Goal: Task Accomplishment & Management: Manage account settings

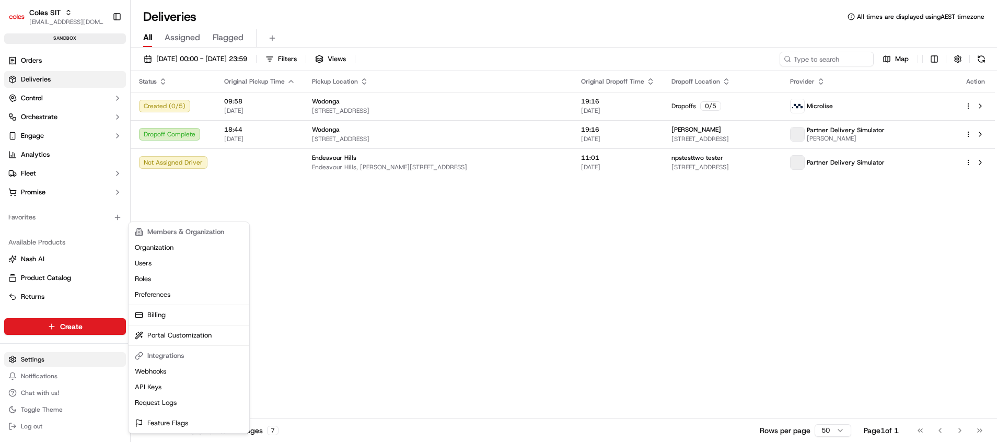
click at [19, 364] on html "Coles SIT [EMAIL_ADDRESS][DOMAIN_NAME] Toggle Sidebar sandbox Orders Deliveries…" at bounding box center [498, 221] width 997 height 442
click at [42, 357] on html "Coles SIT poonam.yadav@coles.com.au Toggle Sidebar sandbox Orders Deliveries Co…" at bounding box center [498, 221] width 997 height 442
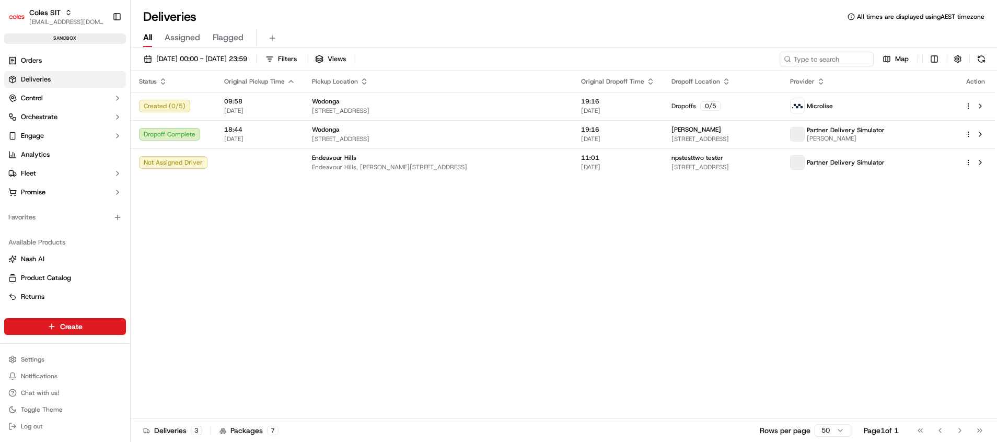
click at [42, 357] on html "Coles SIT poonam.yadav@coles.com.au Toggle Sidebar sandbox Orders Deliveries Co…" at bounding box center [498, 221] width 997 height 442
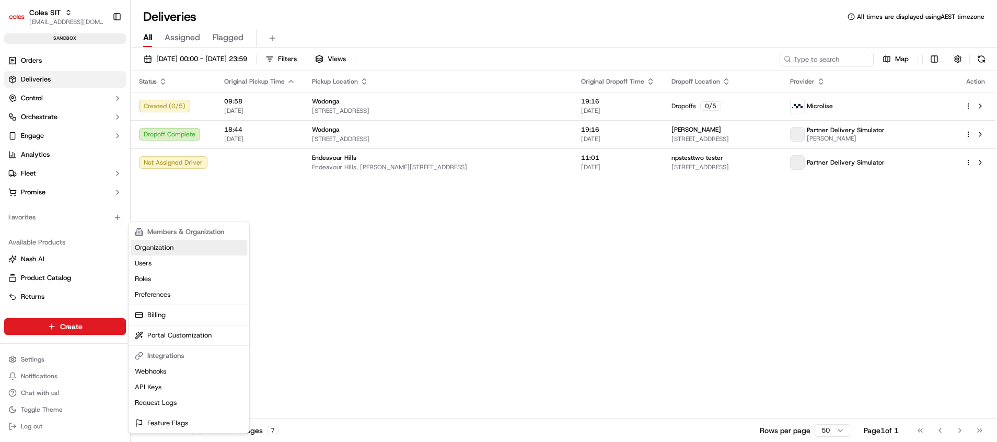
click at [158, 250] on link "Organization" at bounding box center [189, 248] width 116 height 16
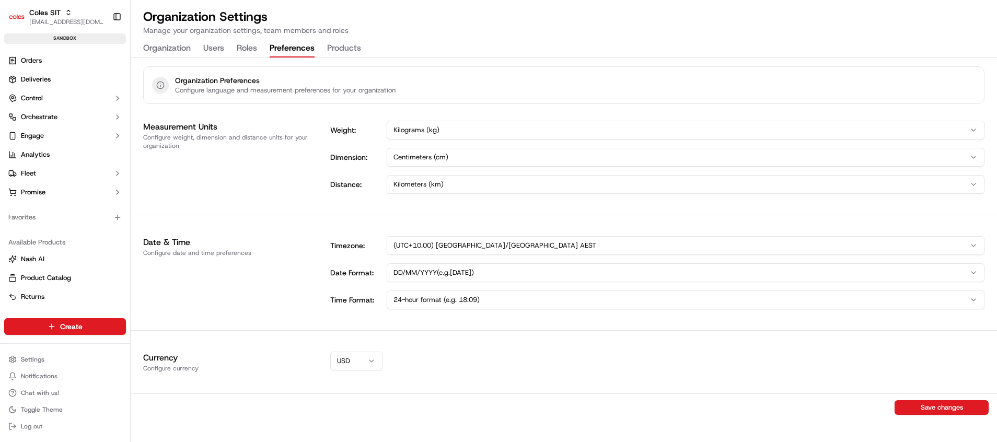
click at [284, 40] on div "Organization Users Roles Preferences Products" at bounding box center [252, 49] width 218 height 18
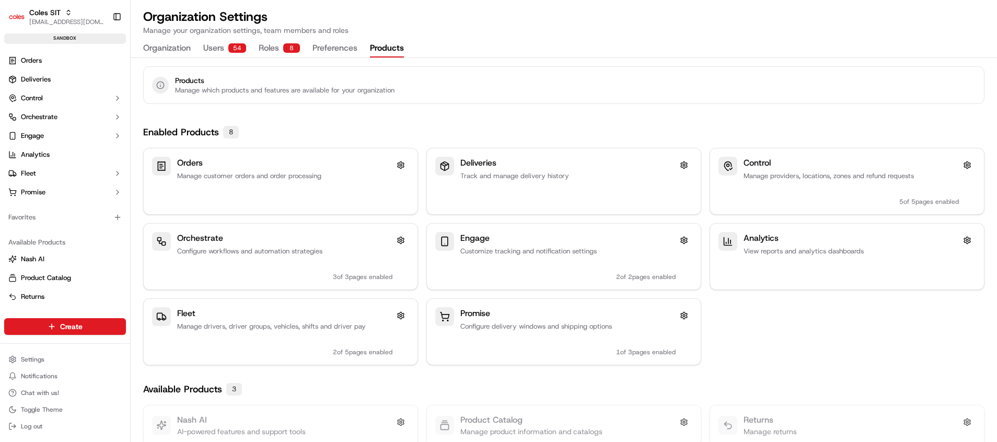
click at [374, 45] on button "Products" at bounding box center [387, 49] width 34 height 18
click at [189, 313] on h3 "Fleet" at bounding box center [186, 313] width 18 height 13
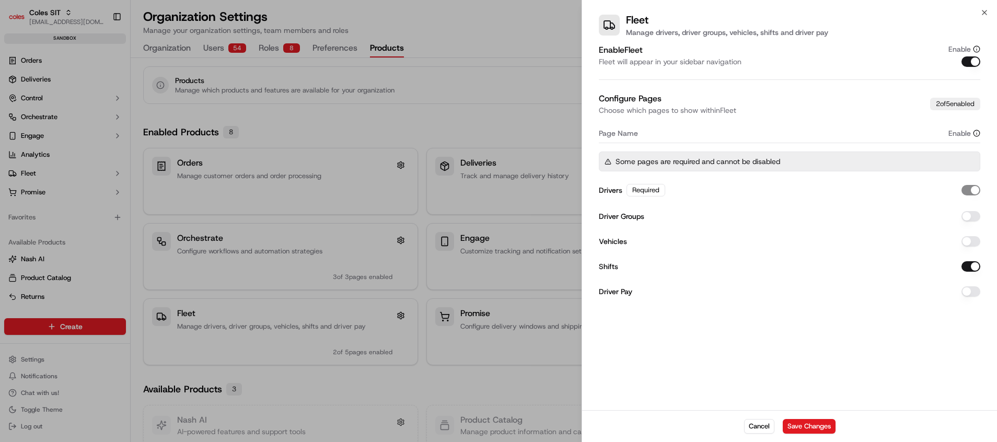
click at [954, 101] on div "2 of 5 enabled" at bounding box center [955, 104] width 50 height 13
click at [612, 189] on label "Drivers" at bounding box center [611, 189] width 24 height 7
click at [656, 190] on div "Required" at bounding box center [645, 190] width 39 height 13
click at [768, 422] on button "Cancel" at bounding box center [759, 426] width 30 height 15
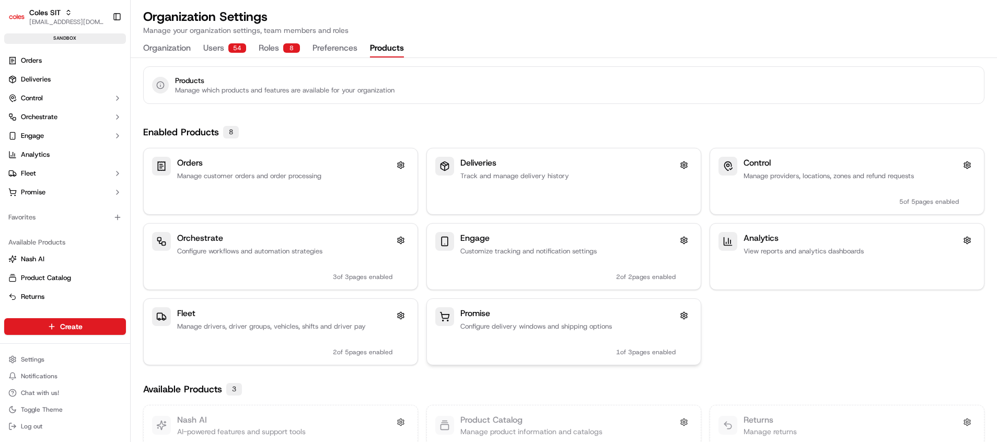
scroll to position [16, 0]
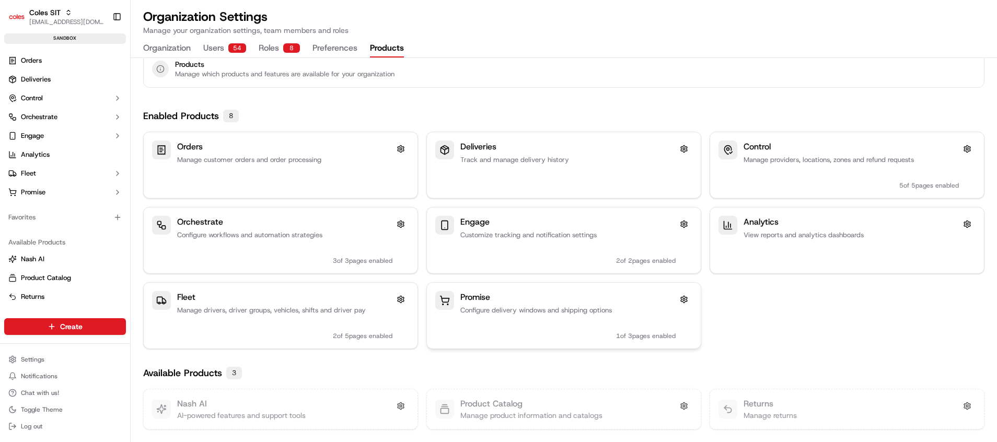
click at [470, 299] on h3 "Promise" at bounding box center [475, 297] width 30 height 13
click at [333, 48] on button "Preferences" at bounding box center [334, 49] width 45 height 18
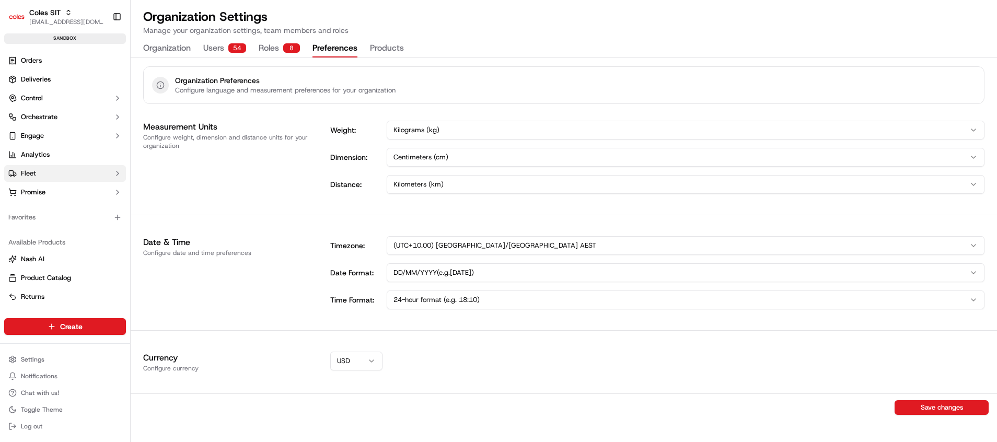
click at [48, 174] on button "Fleet" at bounding box center [65, 173] width 122 height 17
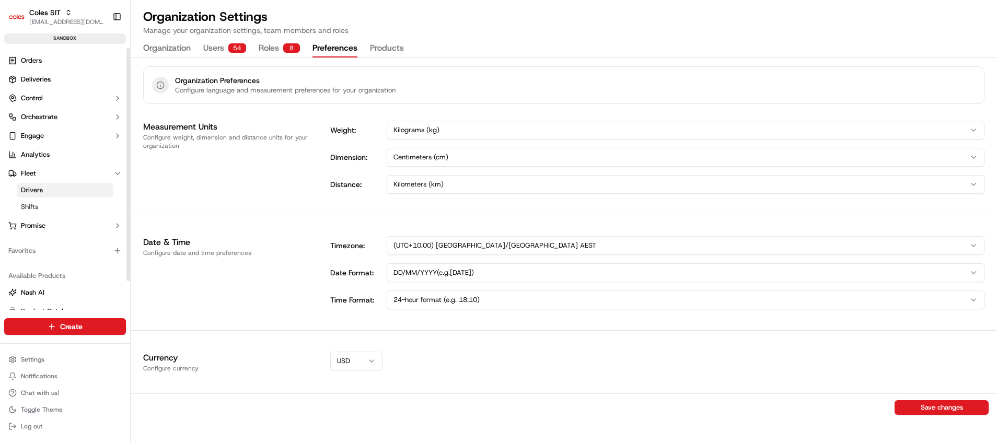
click at [42, 191] on span "Drivers" at bounding box center [32, 189] width 22 height 9
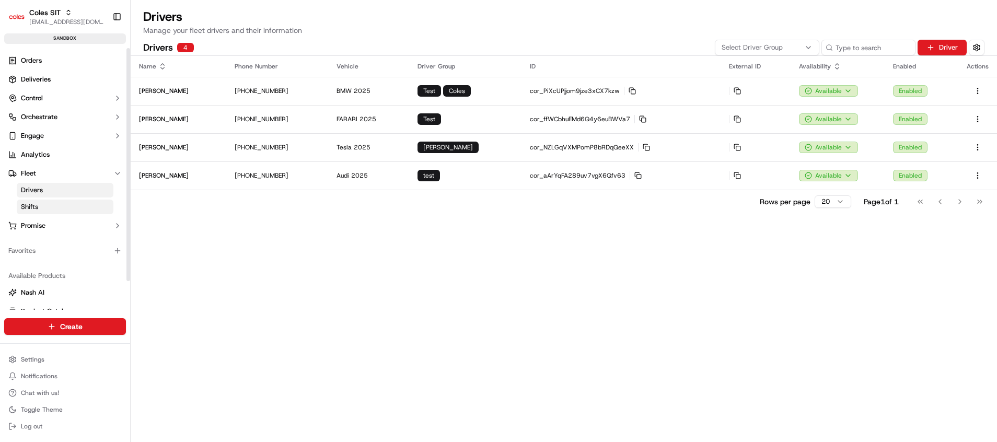
click at [45, 209] on link "Shifts" at bounding box center [65, 207] width 97 height 15
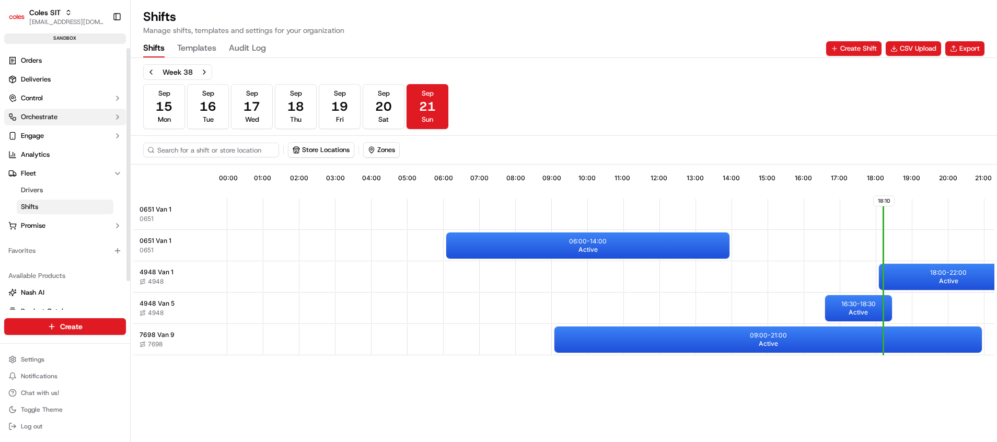
click at [85, 115] on button "Orchestrate" at bounding box center [65, 117] width 122 height 17
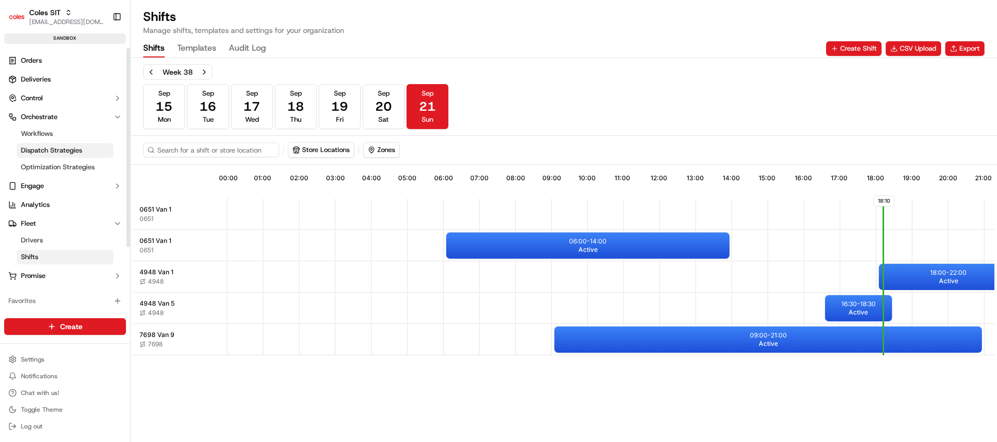
click at [69, 147] on span "Dispatch Strategies" at bounding box center [51, 150] width 61 height 9
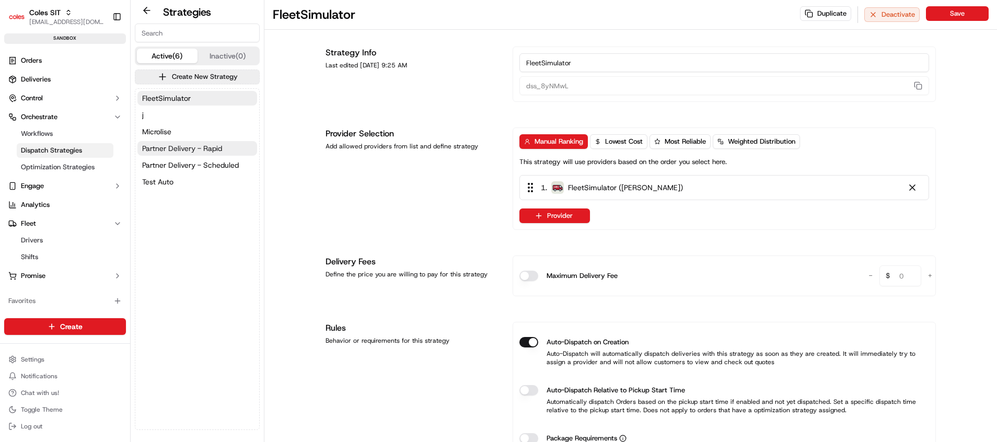
click at [186, 151] on span "Partner Delivery - Rapid" at bounding box center [182, 148] width 80 height 10
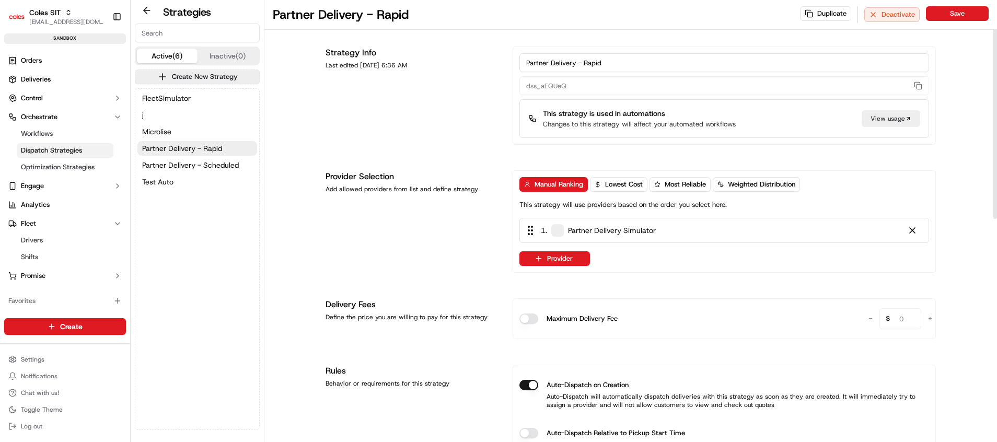
click at [596, 240] on div "1 . Partner Delivery Simulator" at bounding box center [724, 230] width 410 height 25
click at [574, 255] on button "Provider" at bounding box center [554, 258] width 71 height 15
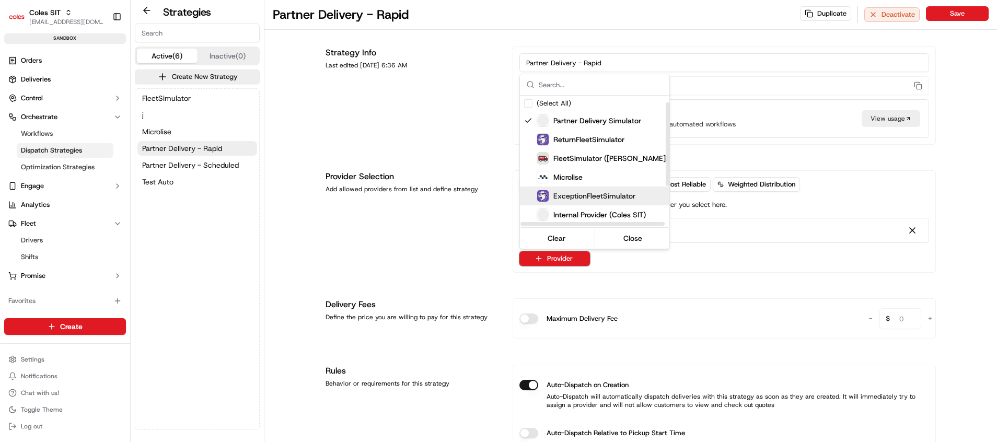
scroll to position [73, 0]
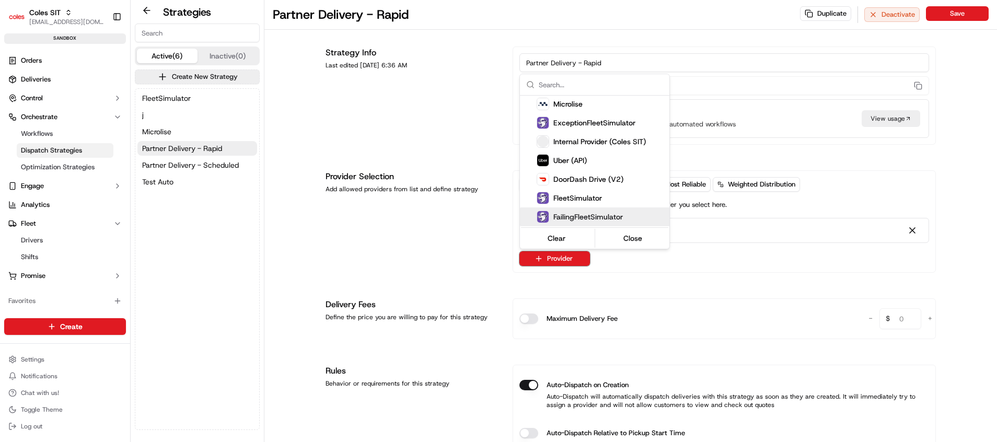
click at [646, 286] on html "Coles SIT poonam.yadav@coles.com.au Toggle Sidebar sandbox Orders Deliveries Co…" at bounding box center [498, 221] width 997 height 442
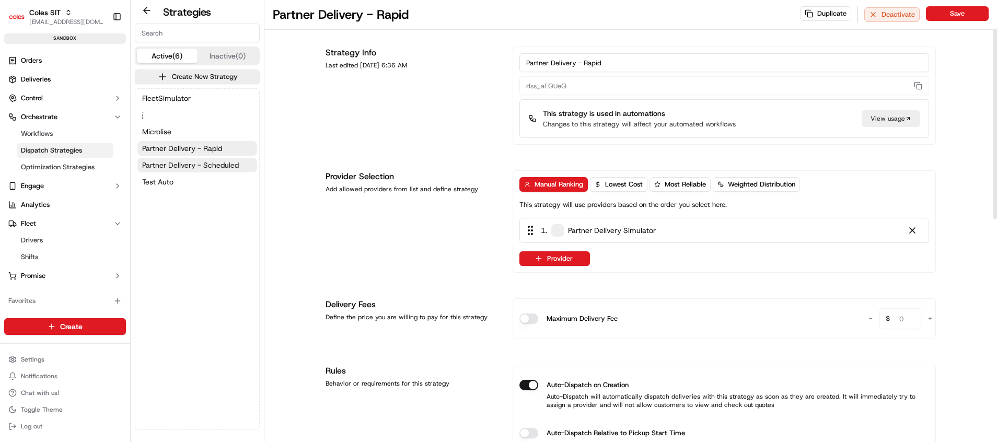
click at [192, 168] on span "Partner Delivery - Scheduled" at bounding box center [190, 165] width 97 height 10
click at [190, 102] on button "FleetSimulator" at bounding box center [197, 98] width 120 height 15
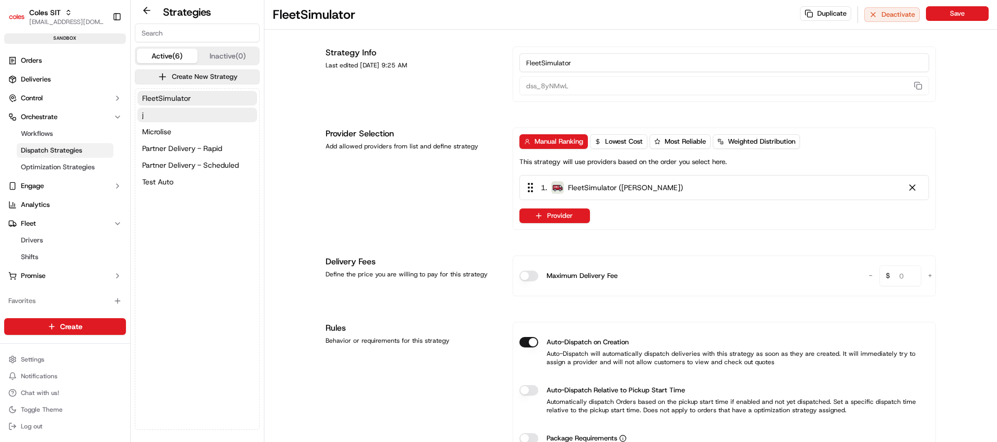
click at [153, 116] on button "j" at bounding box center [197, 115] width 120 height 15
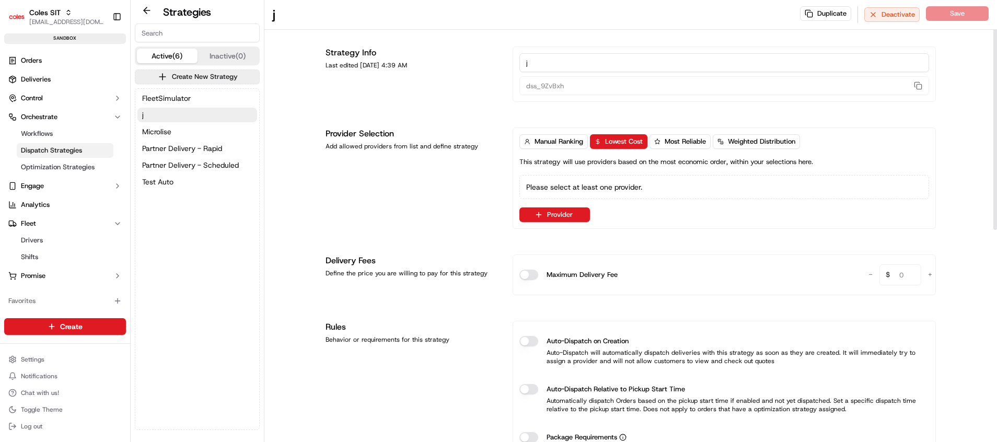
click at [153, 124] on button "Microlise" at bounding box center [197, 131] width 120 height 15
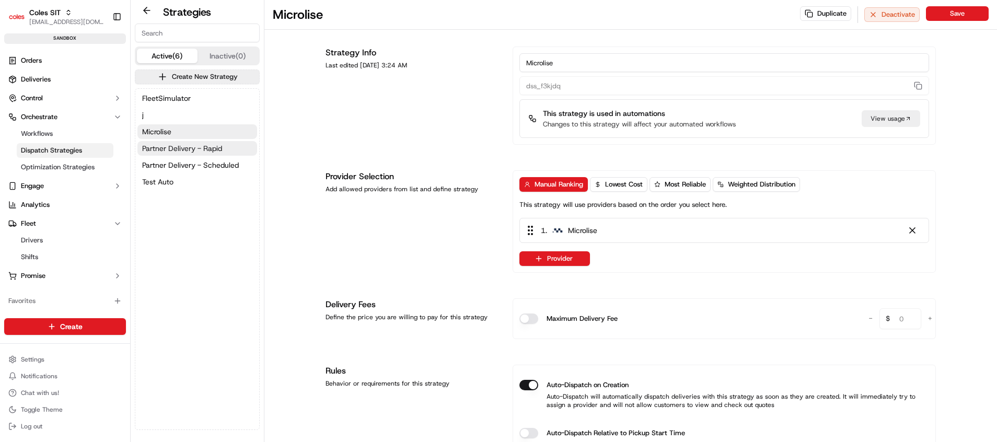
click at [157, 142] on button "Partner Delivery - Rapid" at bounding box center [197, 148] width 120 height 15
click at [623, 236] on div "1 . Partner Delivery Simulator" at bounding box center [590, 230] width 132 height 11
click at [890, 119] on div "View usage" at bounding box center [890, 118] width 59 height 17
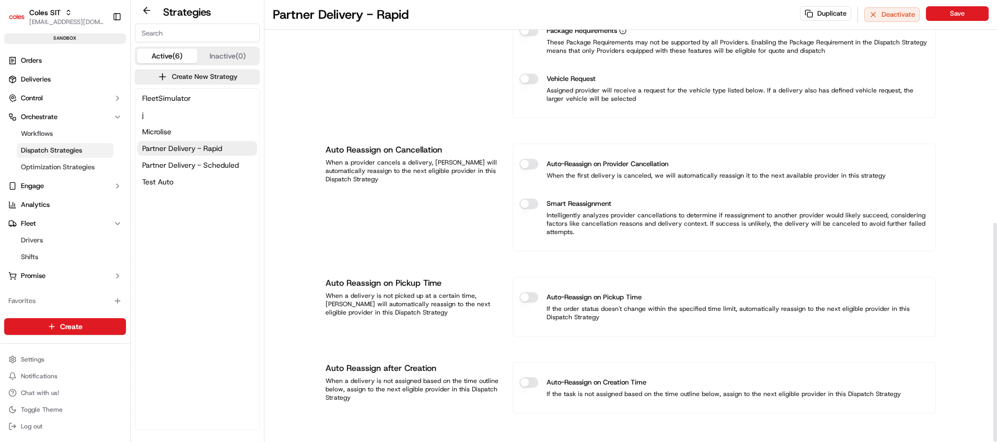
scroll to position [451, 0]
click at [169, 178] on span "Test Auto" at bounding box center [157, 182] width 31 height 10
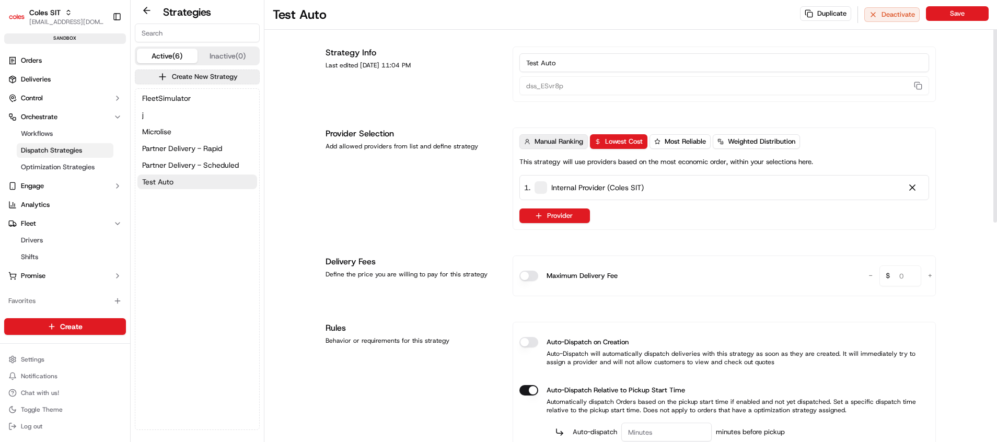
click at [556, 141] on span "Manual Ranking" at bounding box center [558, 141] width 49 height 9
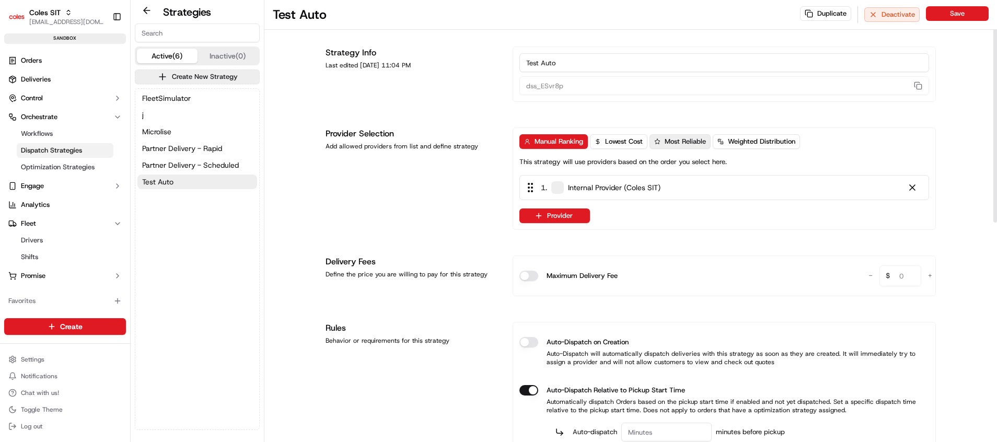
click at [692, 137] on span "Most Reliable" at bounding box center [684, 141] width 41 height 9
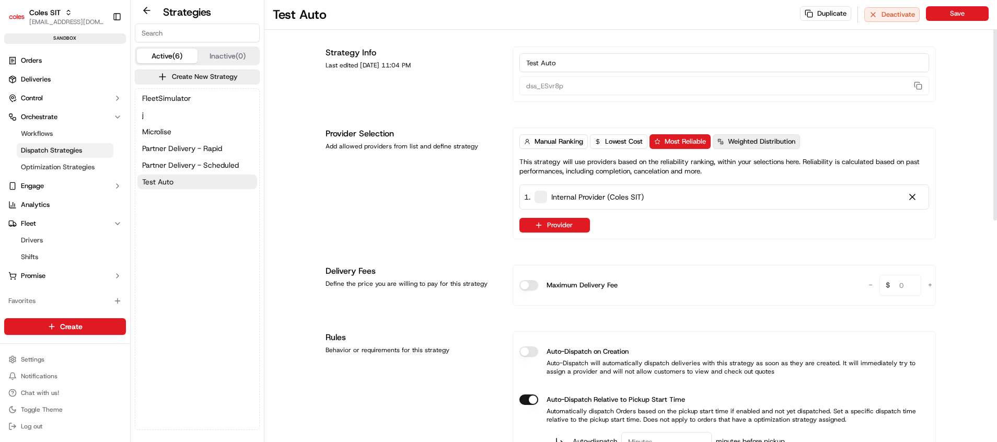
click at [741, 144] on span "Weighted Distribution" at bounding box center [761, 141] width 67 height 9
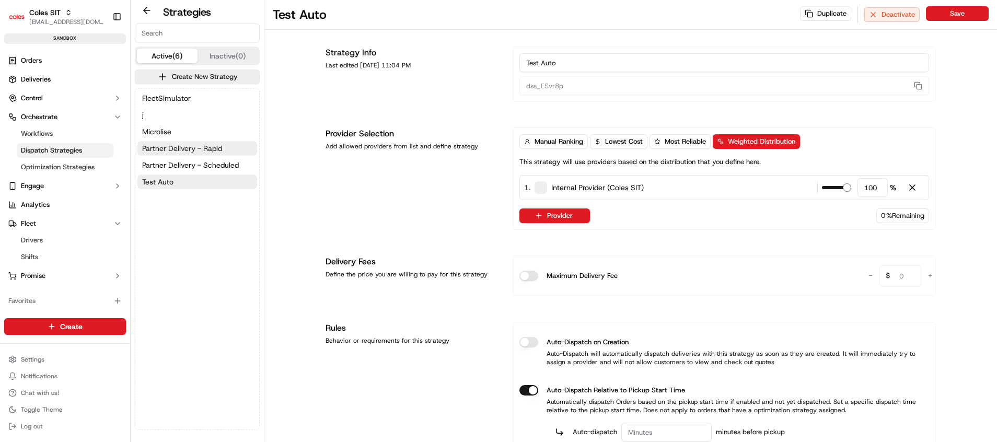
click at [171, 150] on span "Partner Delivery - Rapid" at bounding box center [182, 148] width 80 height 10
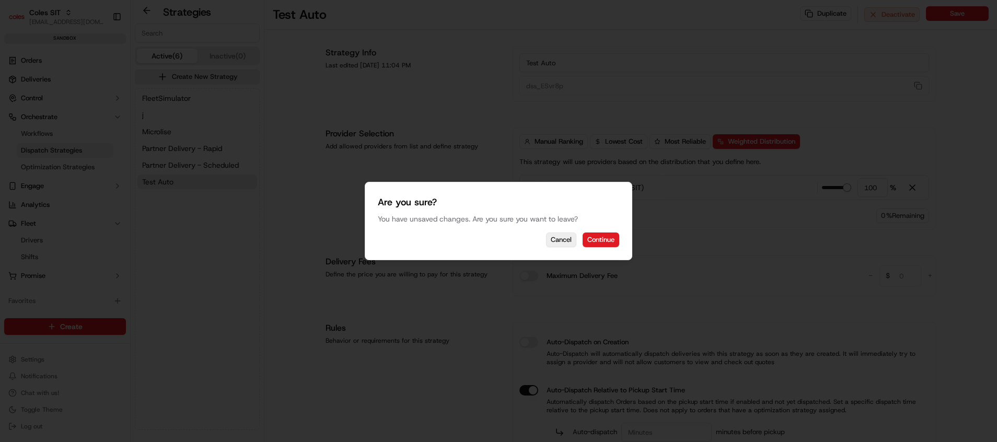
click at [568, 241] on button "Cancel" at bounding box center [561, 239] width 30 height 15
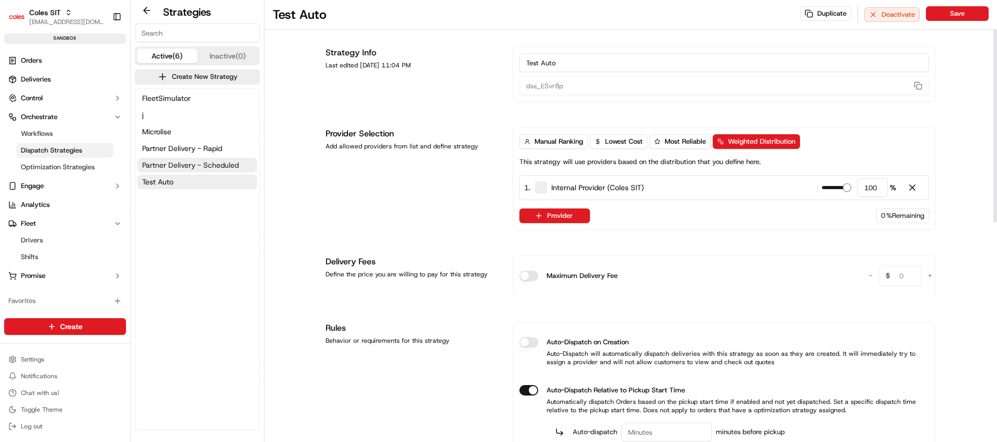
click at [201, 165] on span "Partner Delivery - Scheduled" at bounding box center [190, 165] width 97 height 10
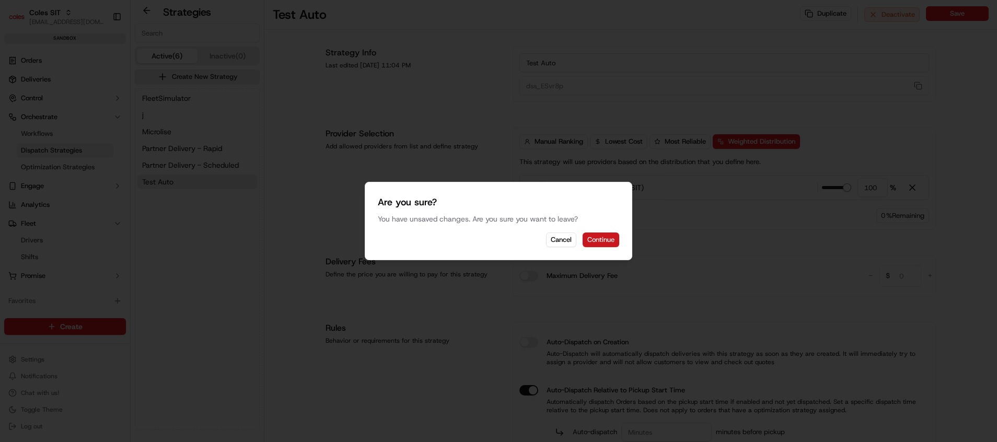
click at [597, 240] on button "Continue" at bounding box center [600, 239] width 37 height 15
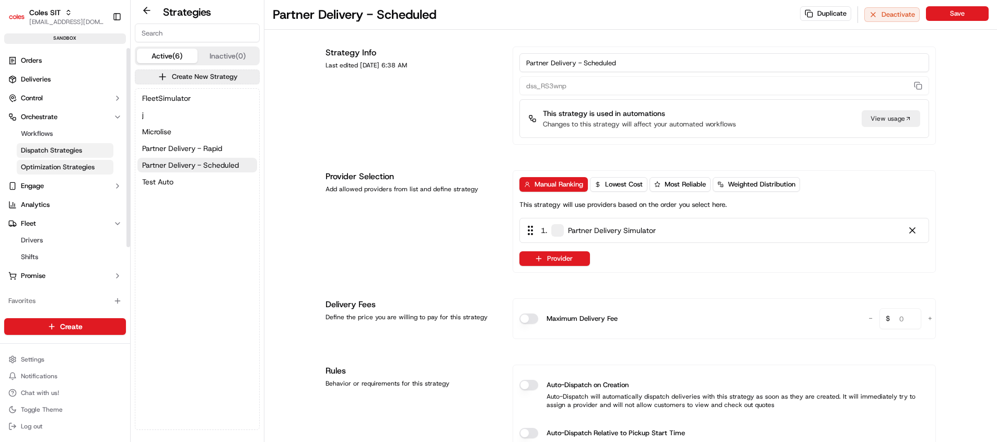
click at [71, 173] on link "Optimization Strategies" at bounding box center [65, 167] width 97 height 15
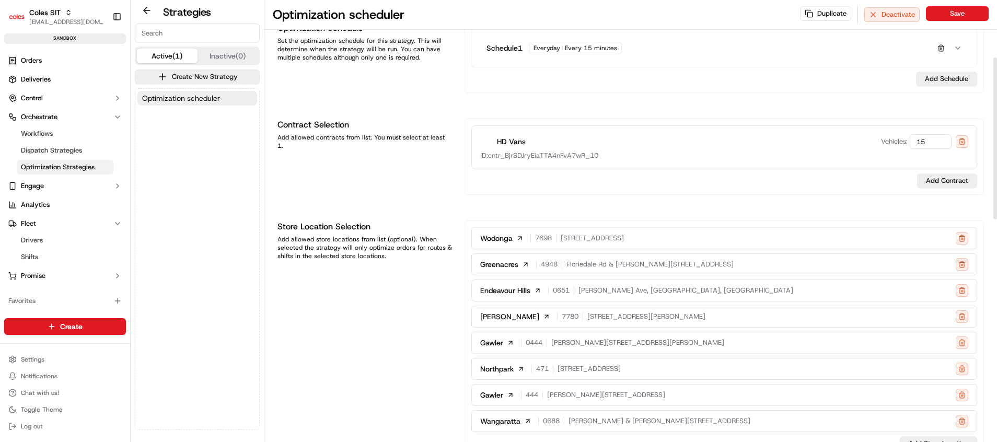
scroll to position [157, 0]
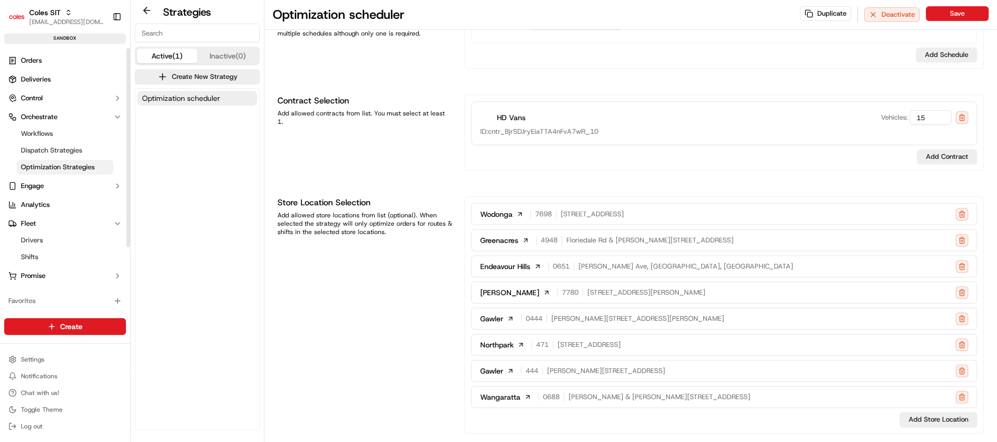
click at [55, 168] on span "Optimization Strategies" at bounding box center [58, 166] width 74 height 9
click at [46, 147] on span "Dispatch Strategies" at bounding box center [51, 150] width 61 height 9
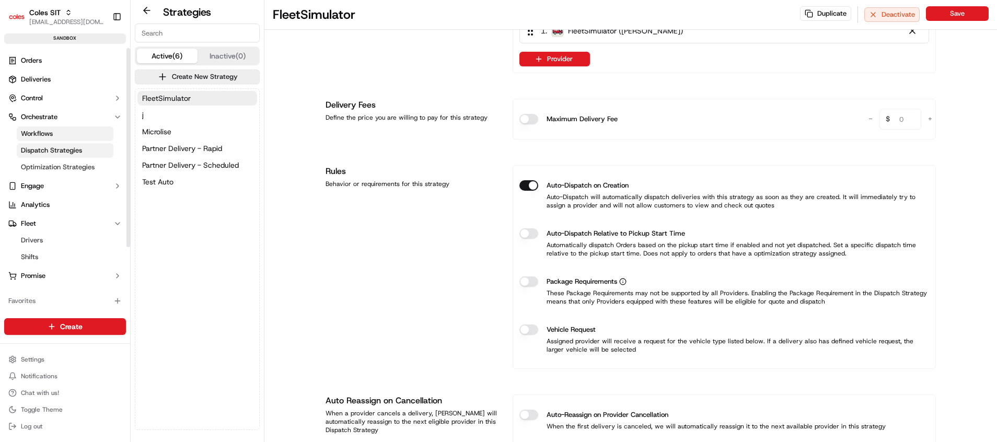
click at [37, 135] on span "Workflows" at bounding box center [37, 133] width 32 height 9
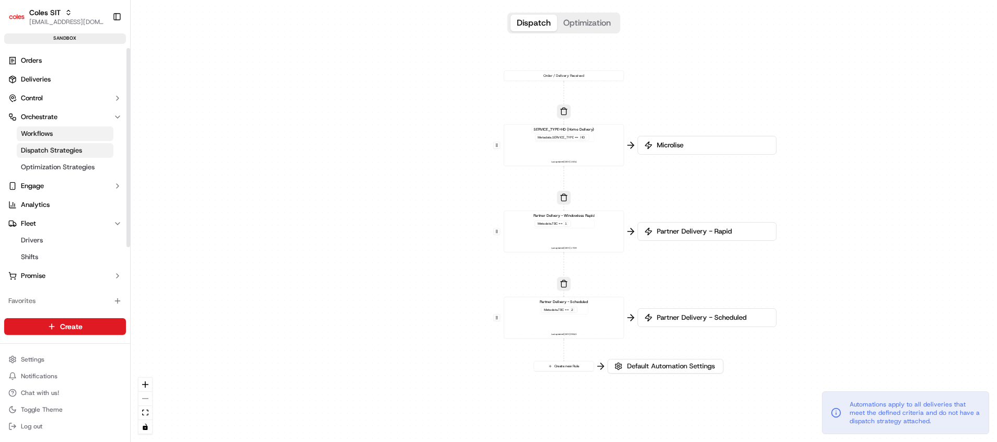
click at [47, 151] on span "Dispatch Strategies" at bounding box center [51, 150] width 61 height 9
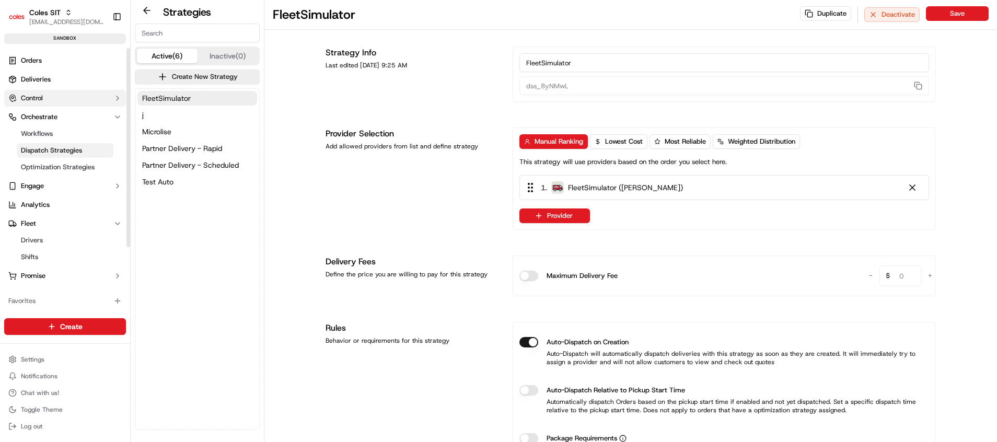
click at [51, 96] on button "Control" at bounding box center [65, 98] width 122 height 17
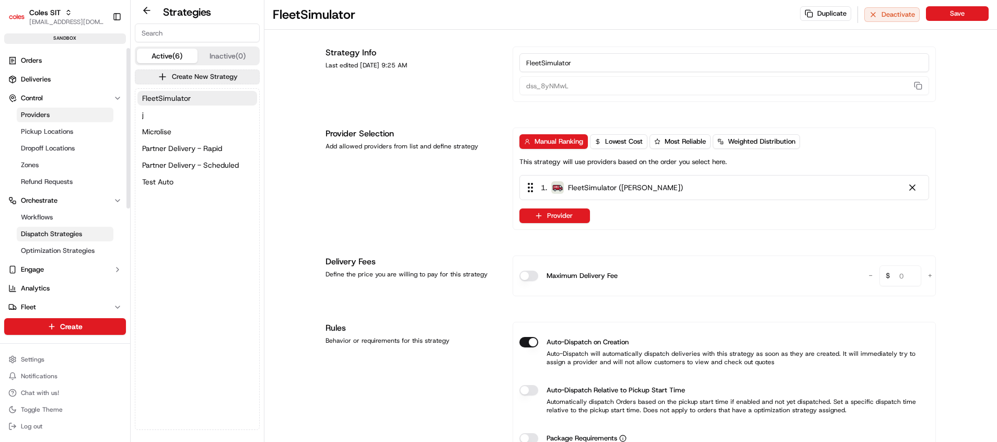
click at [45, 116] on span "Providers" at bounding box center [35, 114] width 29 height 9
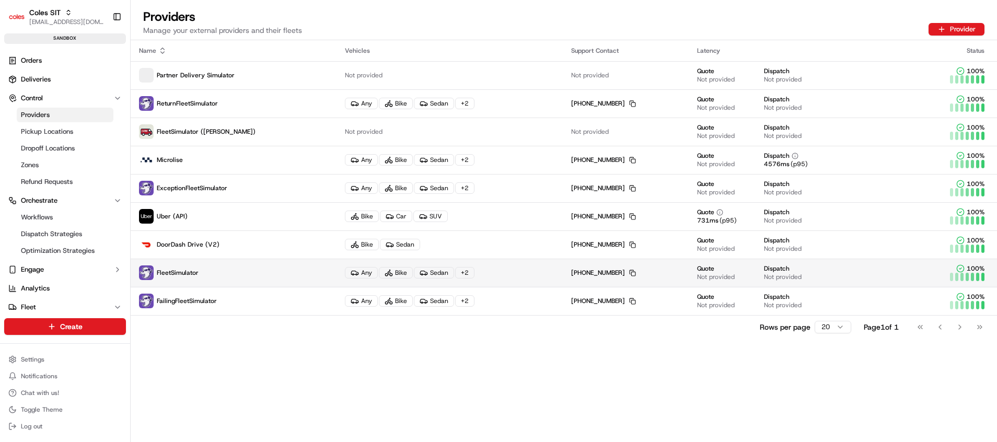
click at [181, 276] on span "FleetSimulator" at bounding box center [178, 272] width 42 height 8
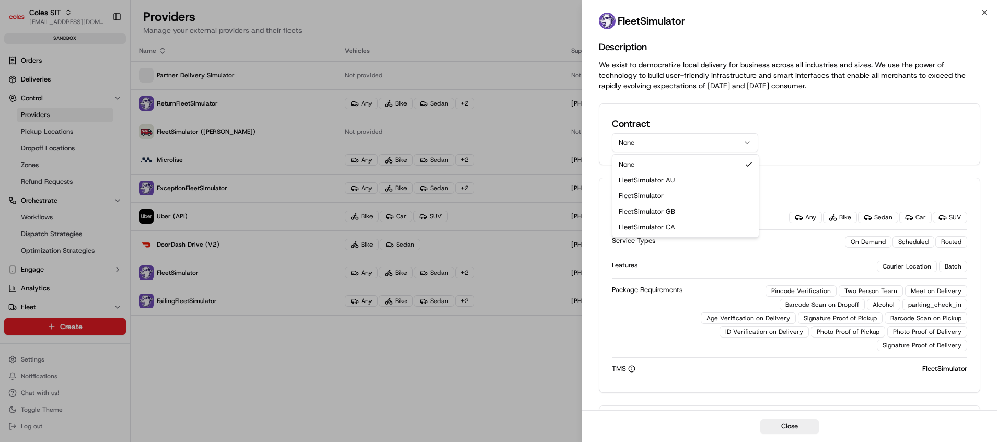
click at [657, 146] on button "None" at bounding box center [685, 142] width 146 height 19
click at [845, 128] on div "Contract None" at bounding box center [789, 134] width 355 height 36
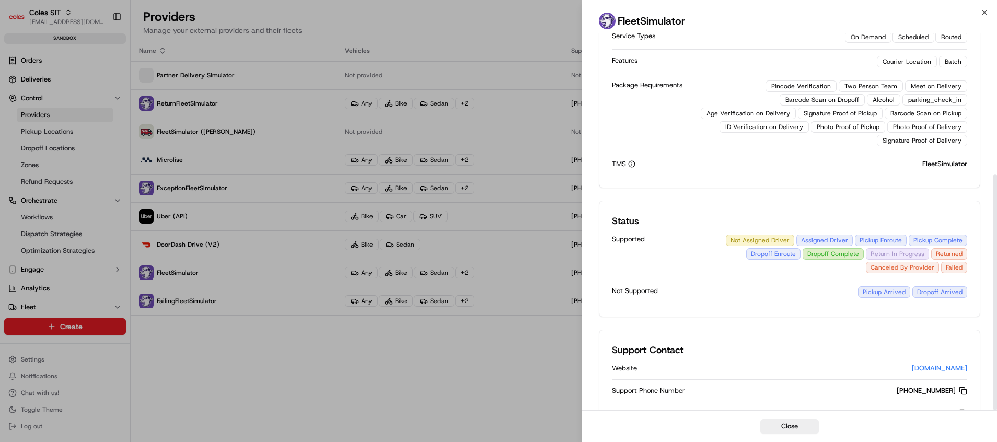
scroll to position [225, 0]
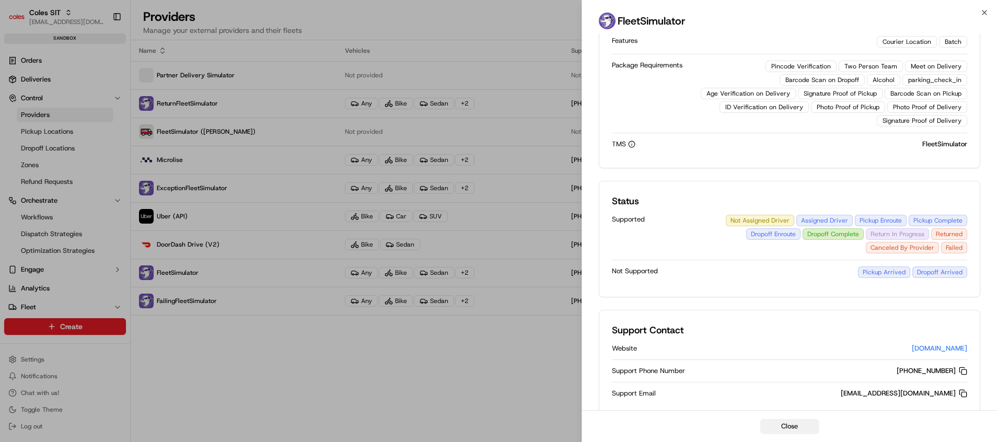
click at [786, 428] on button "Close" at bounding box center [789, 426] width 59 height 15
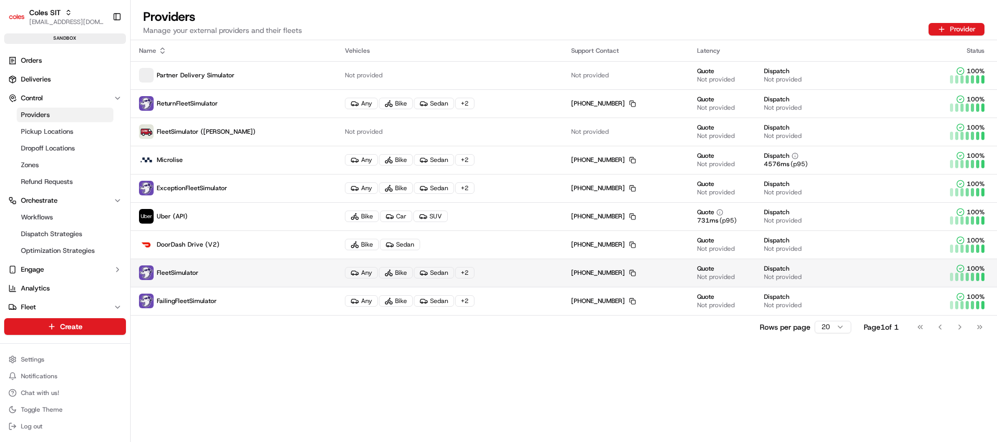
click at [261, 269] on p "FleetSimulator" at bounding box center [233, 272] width 189 height 15
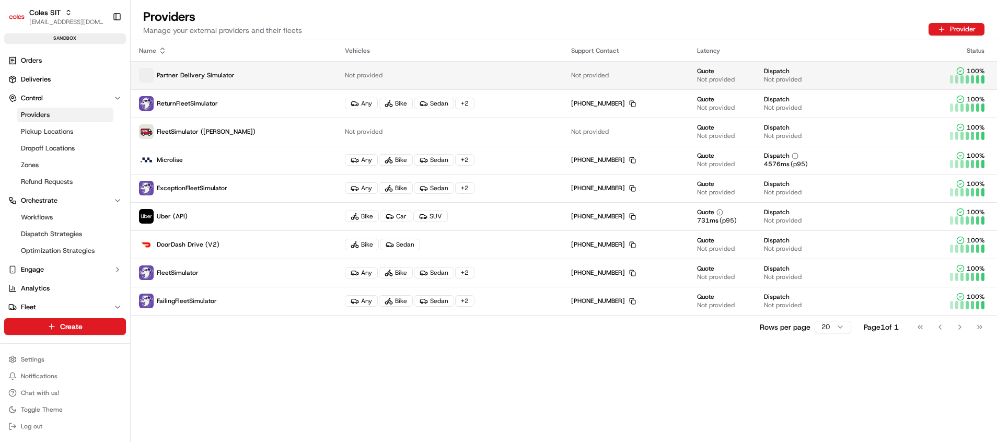
click at [209, 79] on span "Partner Delivery Simulator" at bounding box center [196, 75] width 78 height 8
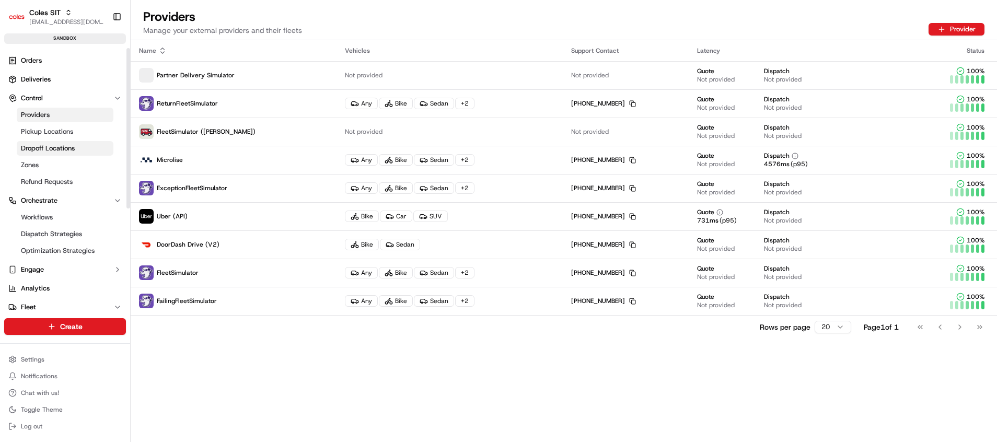
click at [49, 149] on span "Dropoff Locations" at bounding box center [48, 148] width 54 height 9
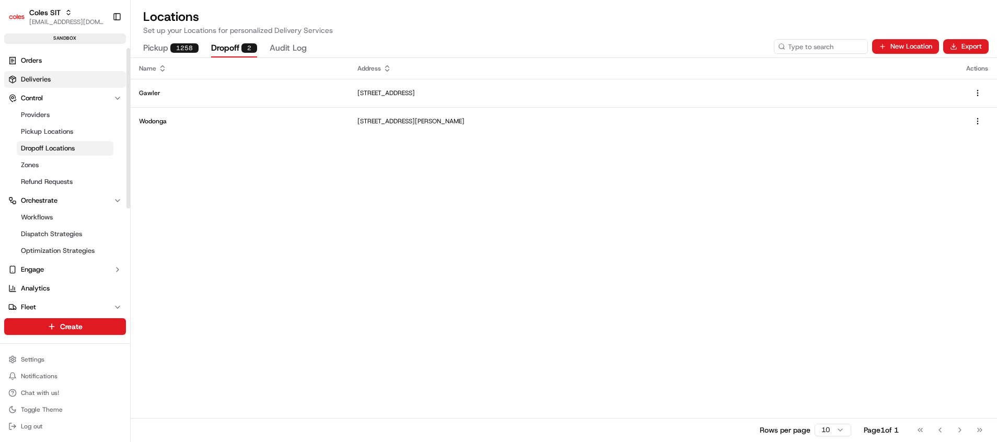
click at [29, 75] on span "Deliveries" at bounding box center [36, 79] width 30 height 9
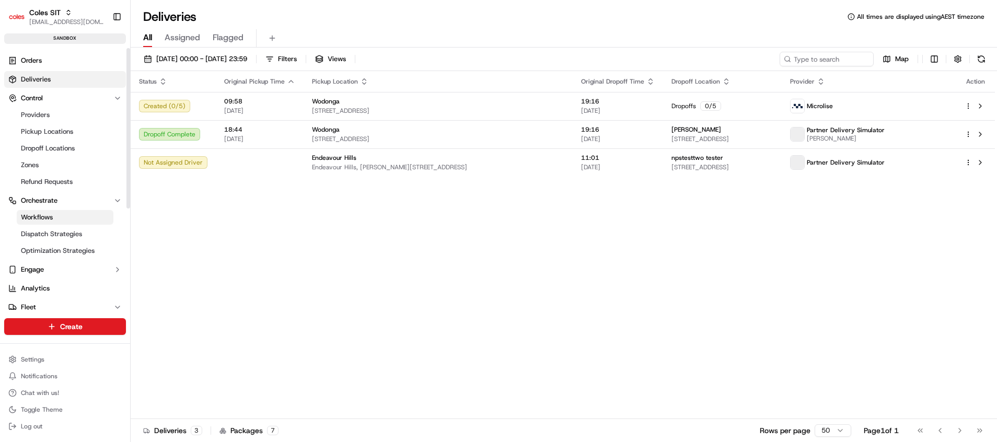
click at [44, 217] on span "Workflows" at bounding box center [37, 217] width 32 height 9
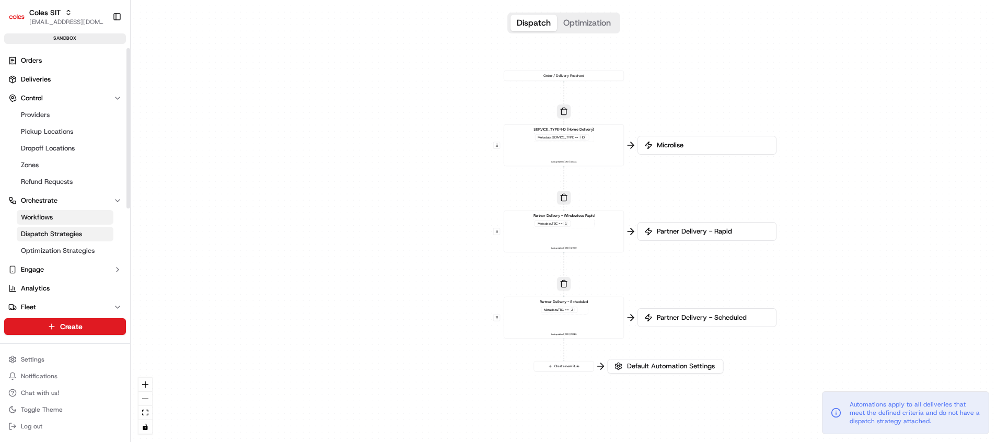
click at [46, 233] on span "Dispatch Strategies" at bounding box center [51, 233] width 61 height 9
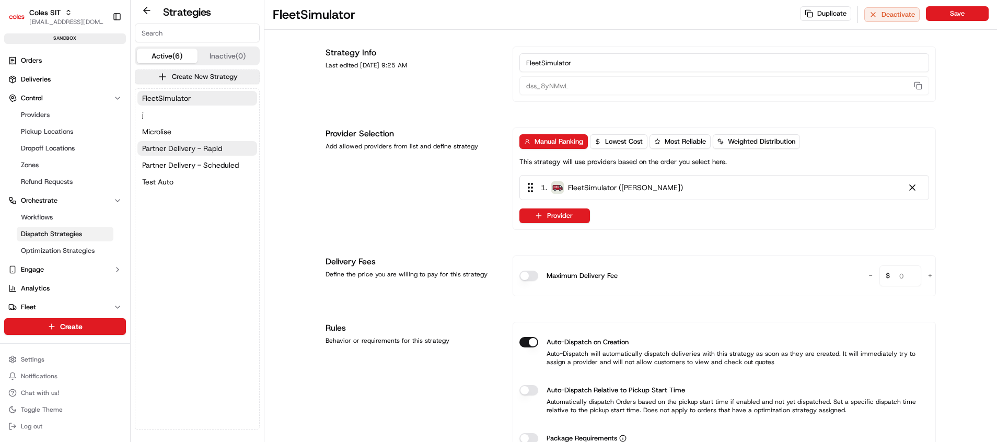
click at [190, 153] on span "Partner Delivery - Rapid" at bounding box center [182, 148] width 80 height 10
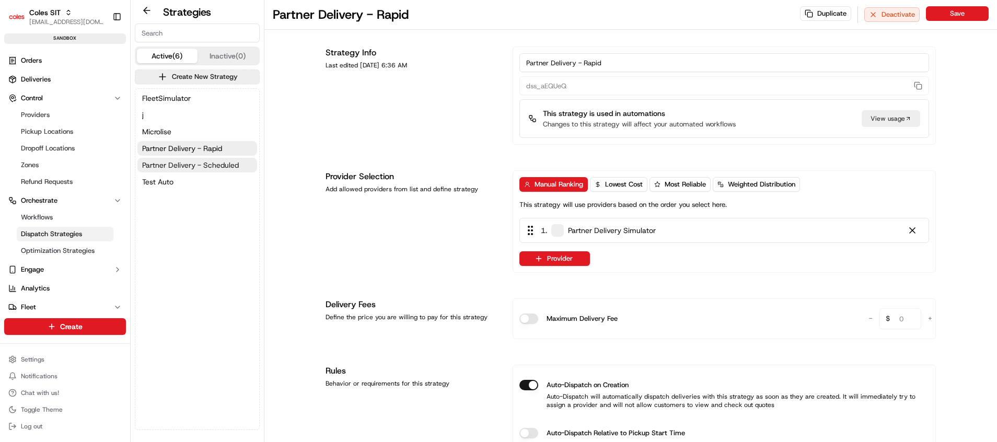
click at [205, 162] on span "Partner Delivery - Scheduled" at bounding box center [190, 165] width 97 height 10
click at [649, 67] on input "Partner Delivery - Scheduled" at bounding box center [724, 62] width 410 height 19
click at [887, 118] on div "View usage" at bounding box center [890, 118] width 59 height 17
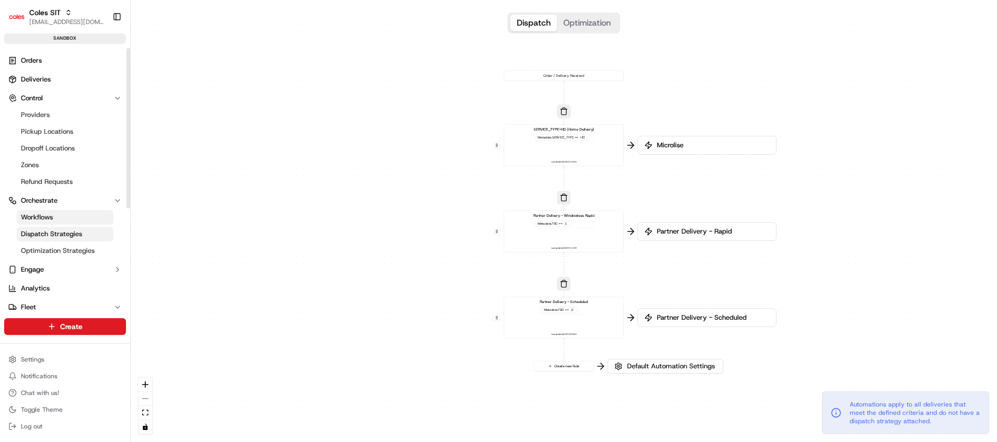
click at [55, 233] on span "Dispatch Strategies" at bounding box center [51, 233] width 61 height 9
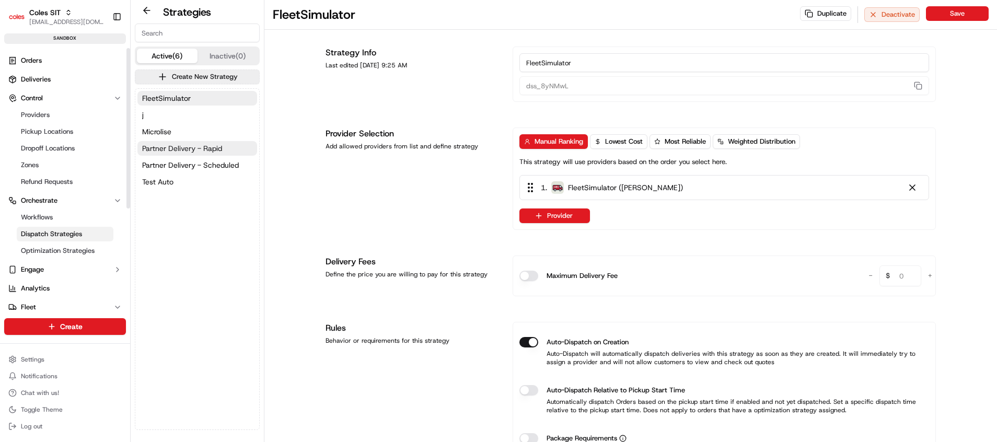
click at [198, 147] on span "Partner Delivery - Rapid" at bounding box center [182, 148] width 80 height 10
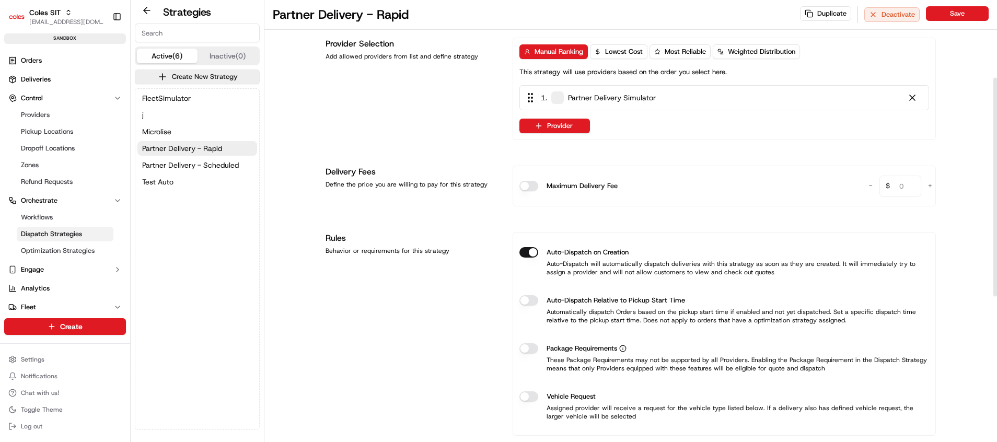
scroll to position [157, 0]
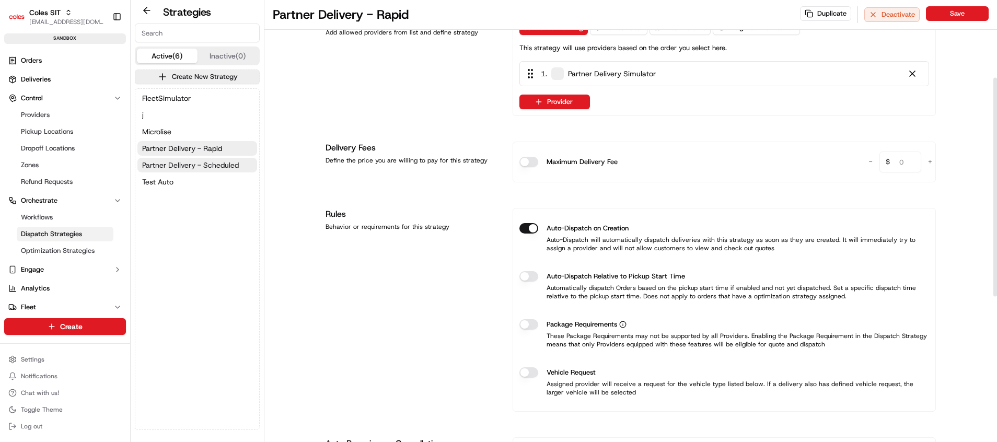
click at [193, 162] on span "Partner Delivery - Scheduled" at bounding box center [190, 165] width 97 height 10
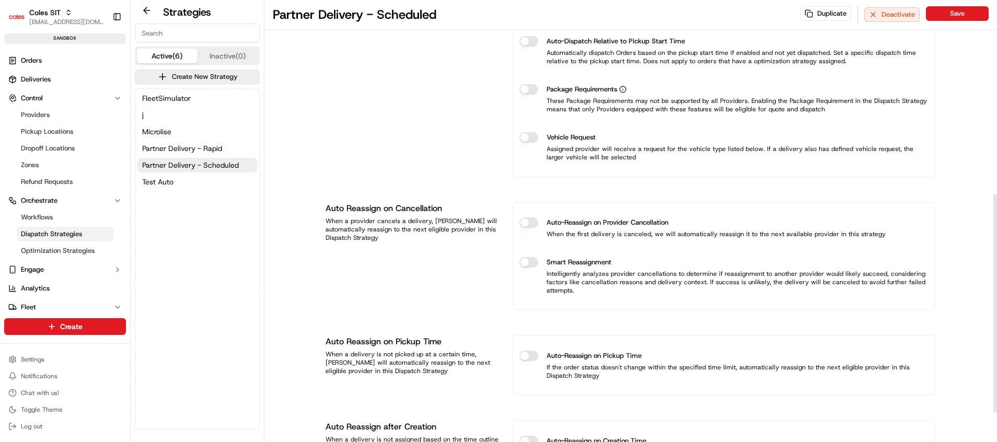
scroll to position [451, 0]
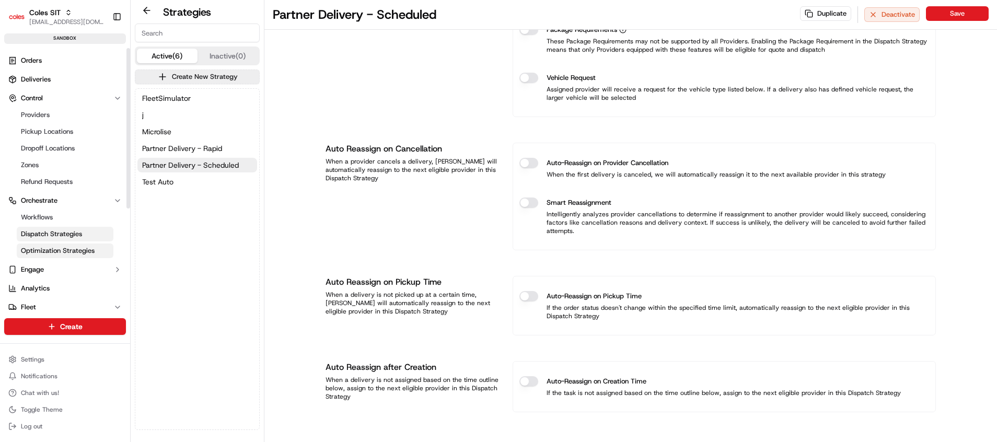
click at [52, 251] on span "Optimization Strategies" at bounding box center [58, 250] width 74 height 9
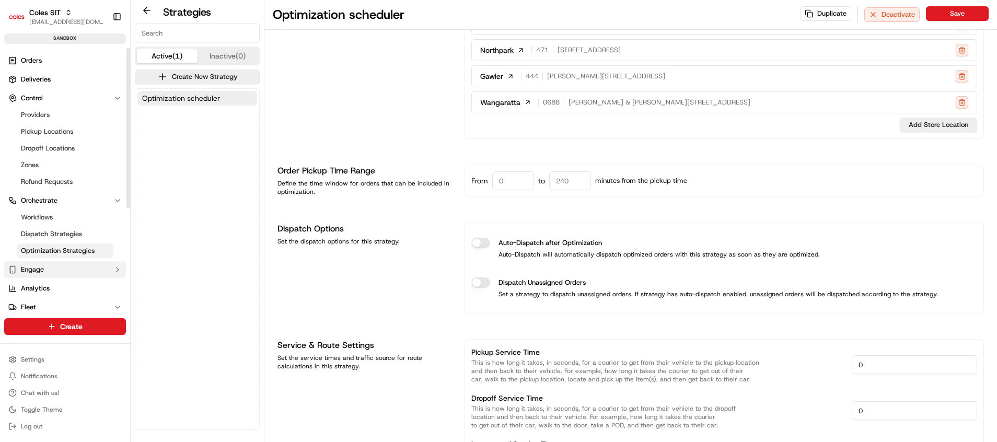
click at [39, 268] on span "Engage" at bounding box center [32, 269] width 23 height 9
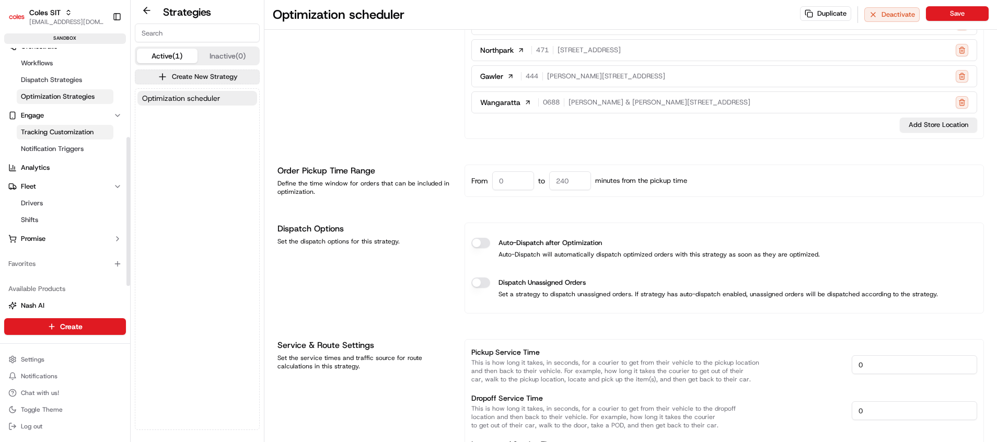
scroll to position [157, 0]
click at [65, 129] on span "Tracking Customization" at bounding box center [57, 129] width 73 height 9
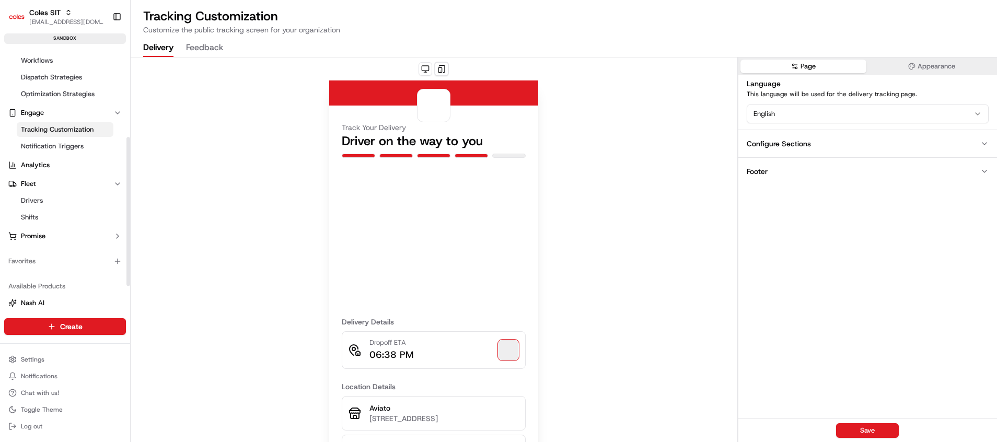
scroll to position [1, 0]
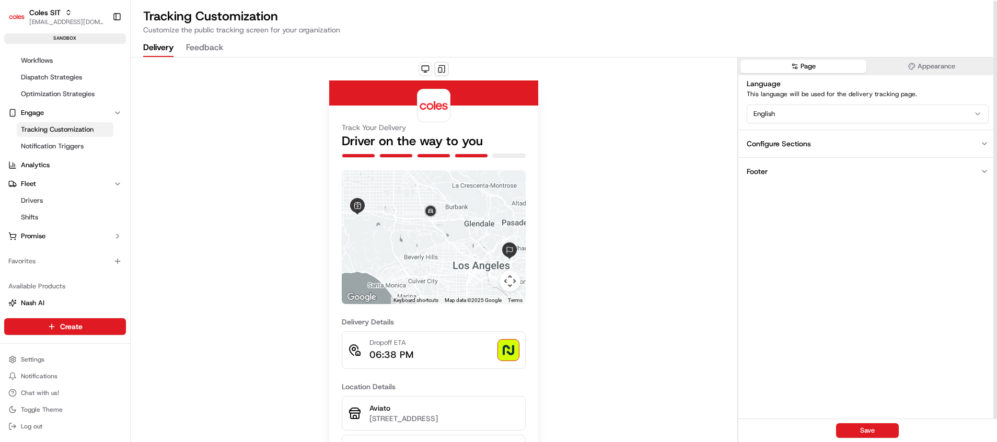
click at [814, 146] on button "Configure Sections" at bounding box center [867, 144] width 259 height 28
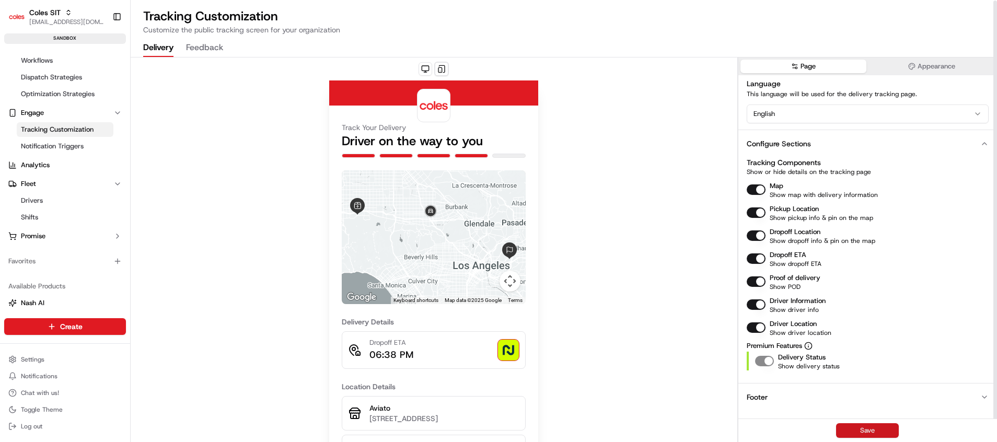
click at [866, 428] on button "Save" at bounding box center [867, 430] width 63 height 15
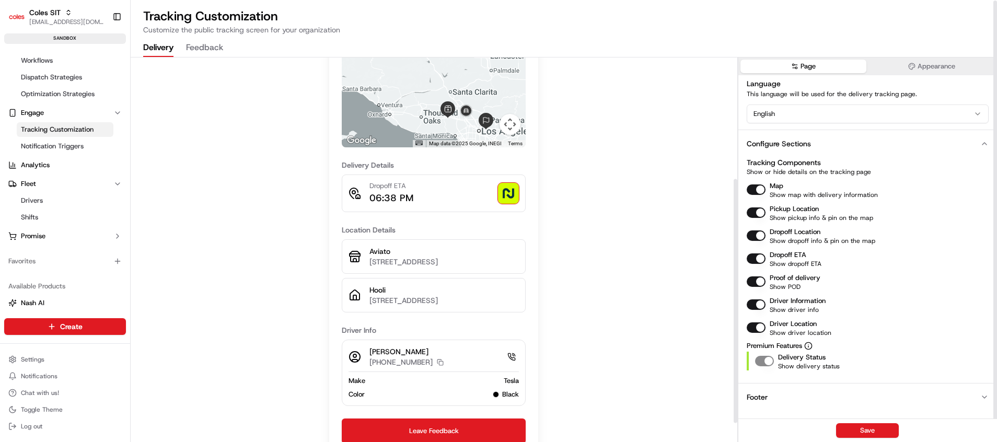
scroll to position [221, 0]
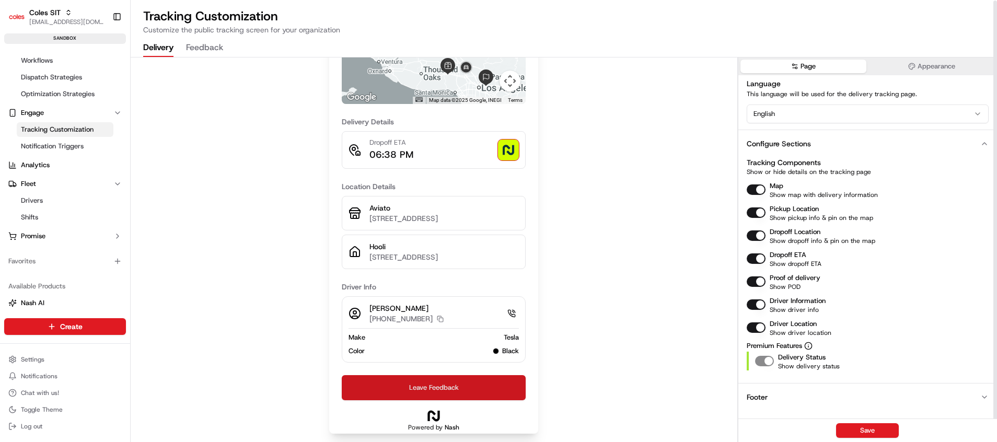
click at [474, 383] on button "Leave Feedback" at bounding box center [434, 387] width 184 height 25
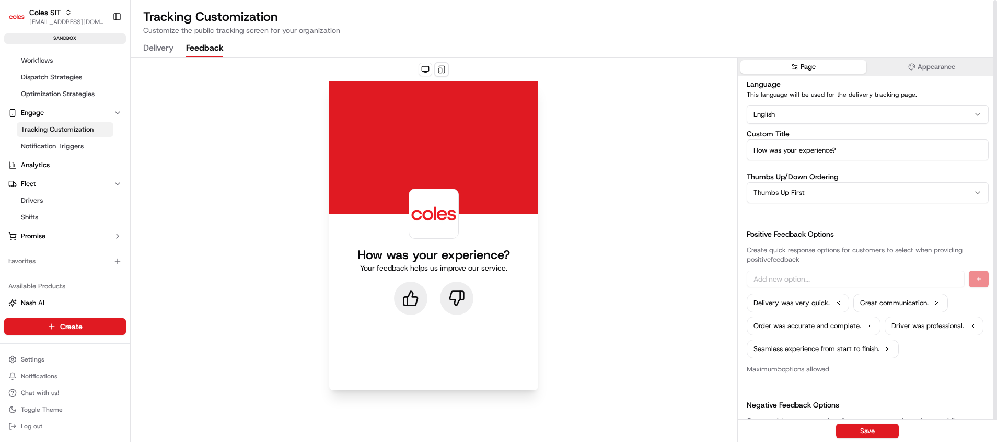
click at [411, 298] on icon at bounding box center [410, 298] width 17 height 17
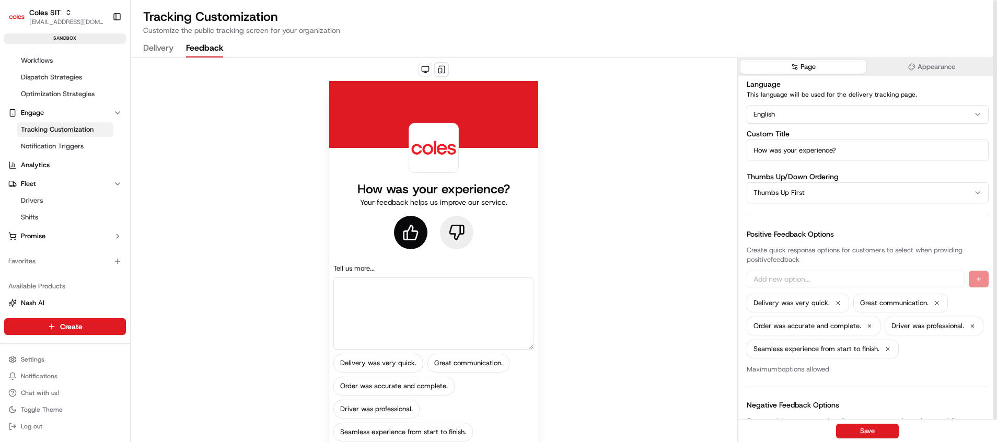
click at [254, 235] on div "How was your experience? Your feedback helps us improve our service. Tell us mo…" at bounding box center [434, 288] width 606 height 460
click at [160, 45] on button "Delivery" at bounding box center [158, 49] width 30 height 18
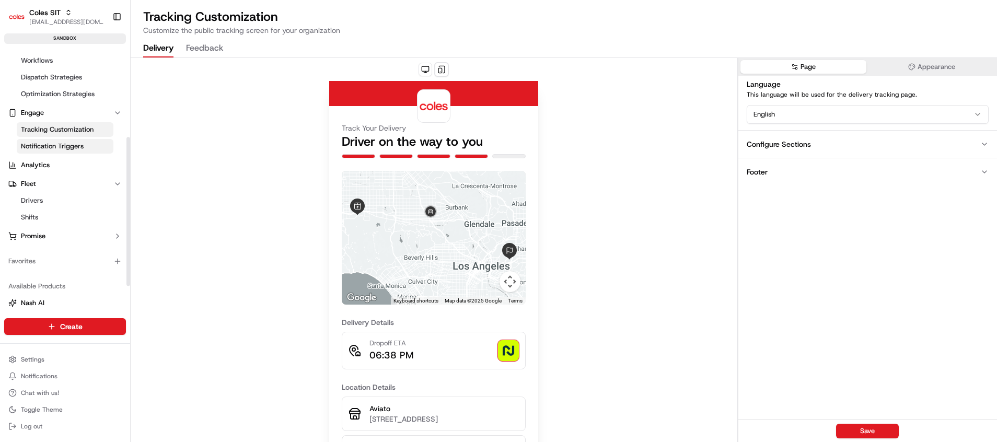
click at [54, 142] on span "Notification Triggers" at bounding box center [52, 146] width 63 height 9
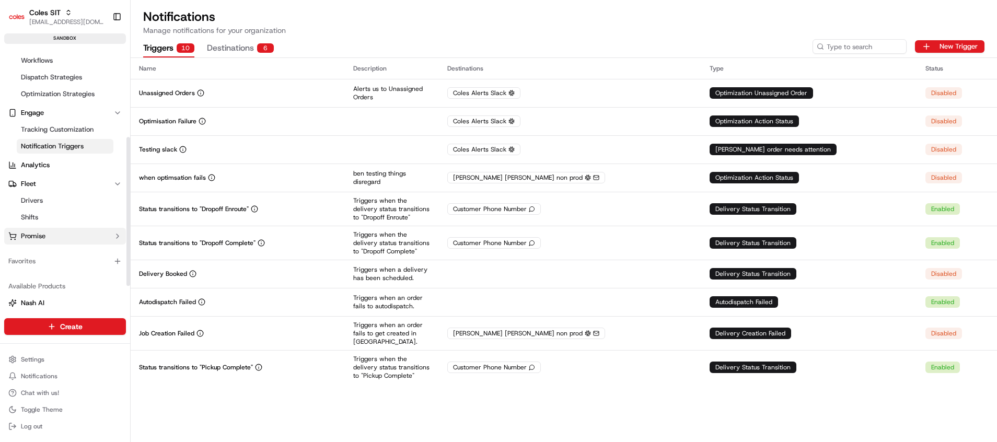
click at [67, 238] on button "Promise" at bounding box center [65, 236] width 122 height 17
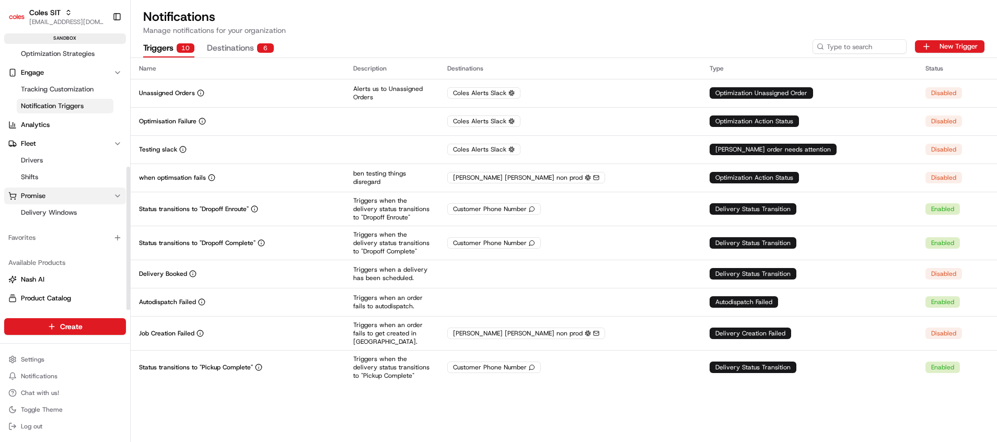
scroll to position [216, 0]
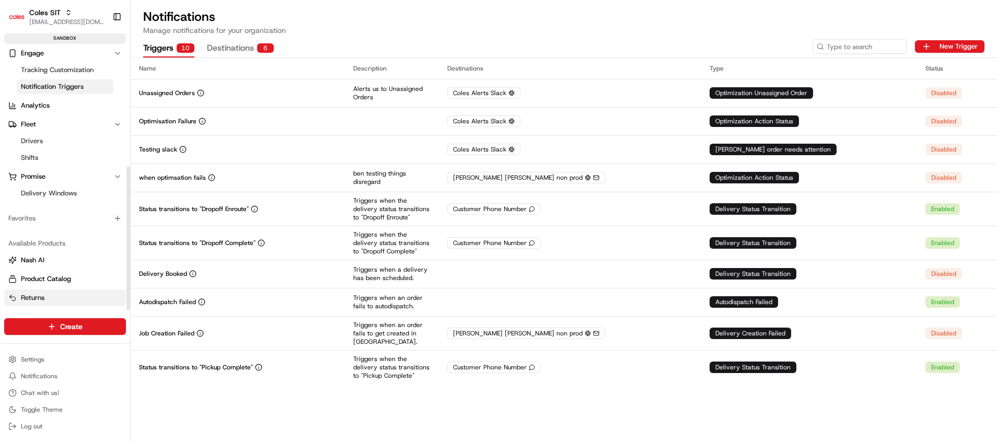
click at [45, 297] on link "Returns" at bounding box center [64, 297] width 113 height 9
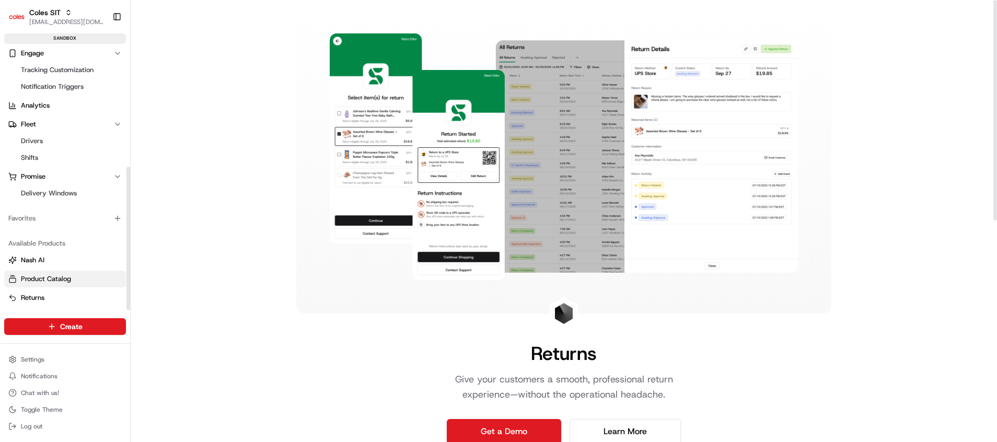
click at [55, 278] on span "Product Catalog" at bounding box center [46, 278] width 50 height 9
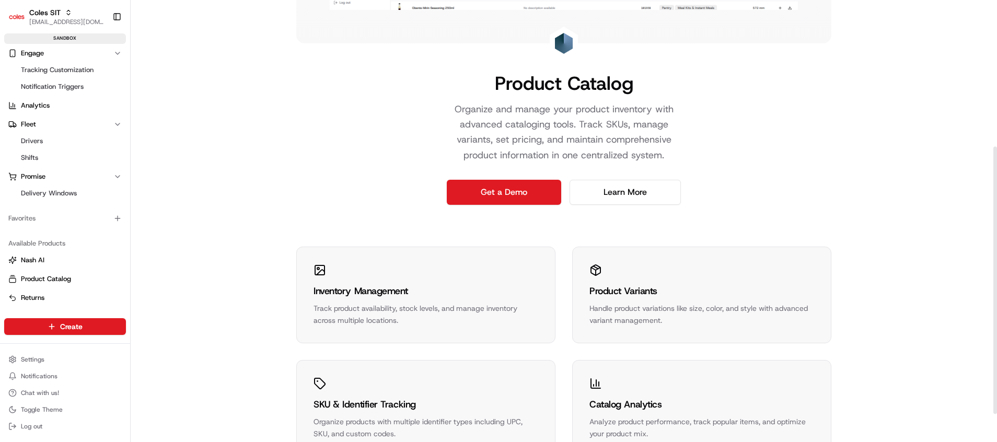
scroll to position [288, 0]
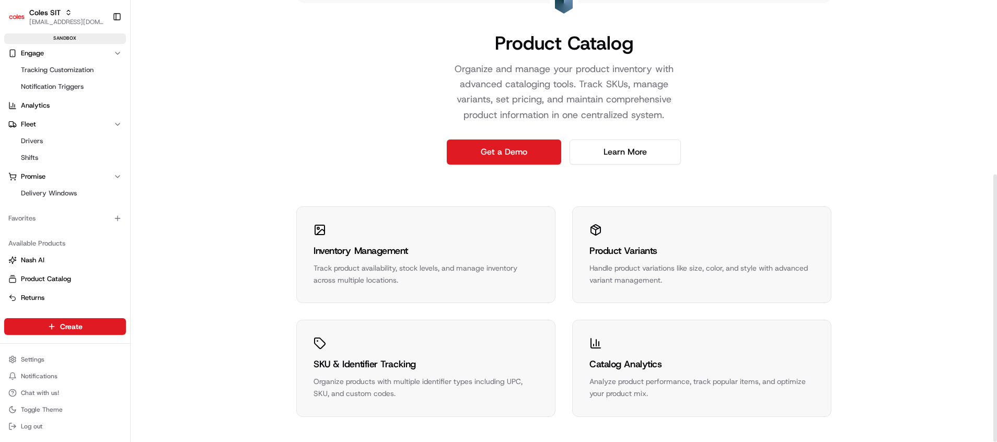
click at [329, 242] on div "Inventory Management Track product availability, stock levels, and manage inven…" at bounding box center [426, 255] width 258 height 96
click at [329, 258] on div "Inventory Management Track product availability, stock levels, and manage inven…" at bounding box center [425, 264] width 225 height 43
click at [318, 232] on icon at bounding box center [319, 230] width 13 height 13
click at [73, 280] on link "Product Catalog" at bounding box center [64, 278] width 113 height 9
click at [38, 297] on span "Returns" at bounding box center [33, 297] width 24 height 9
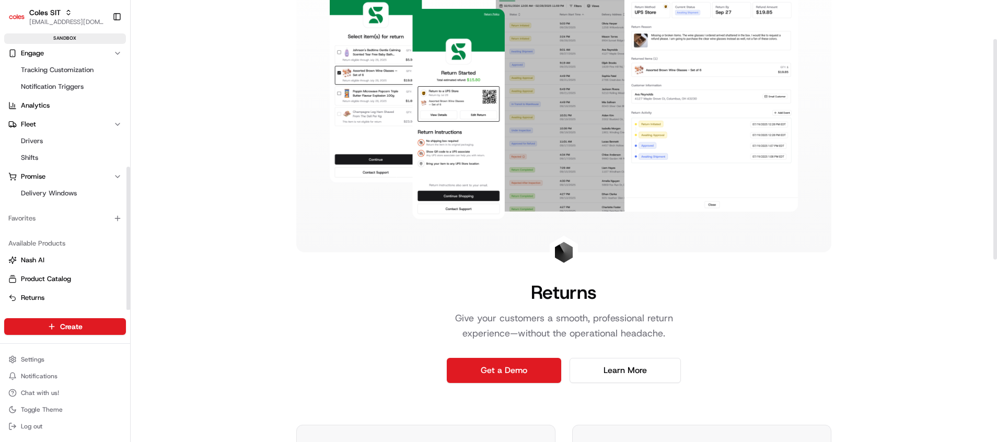
scroll to position [78, 0]
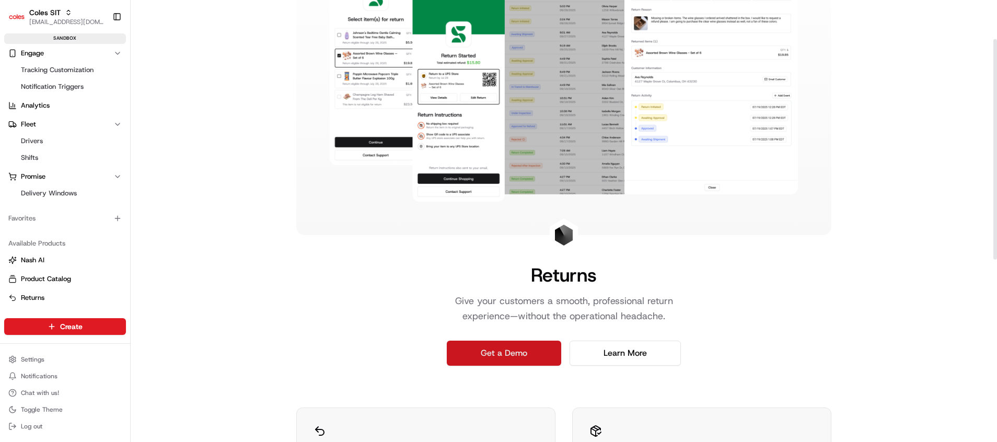
click at [517, 357] on link "Get a Demo" at bounding box center [504, 353] width 114 height 25
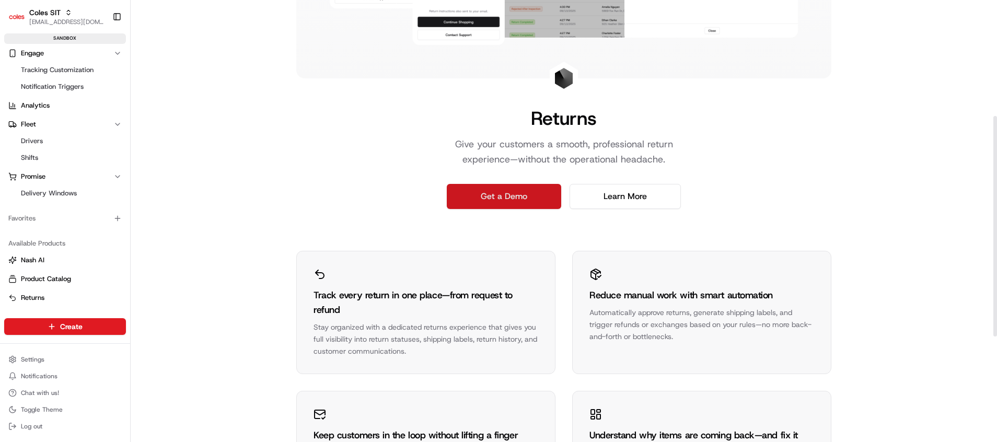
scroll to position [313, 0]
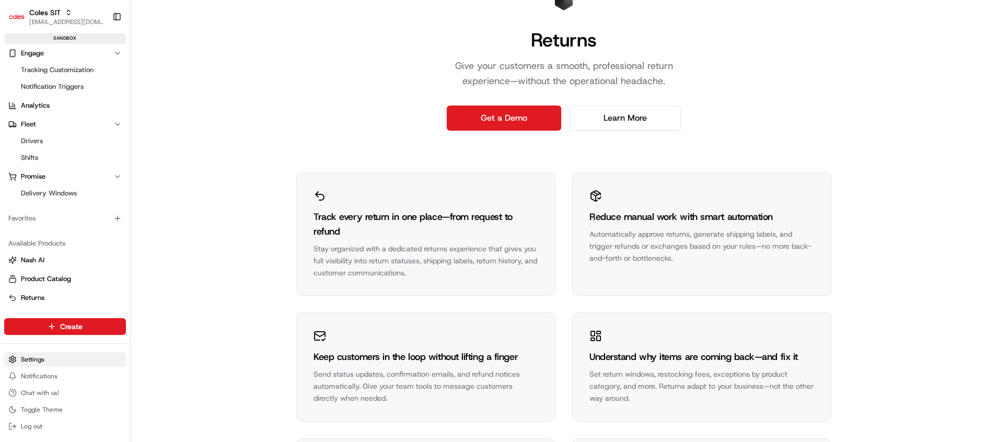
click at [51, 361] on html "Coles SIT poonam.yadav@coles.com.au Toggle Sidebar sandbox Orders Deliveries Co…" at bounding box center [498, 221] width 997 height 442
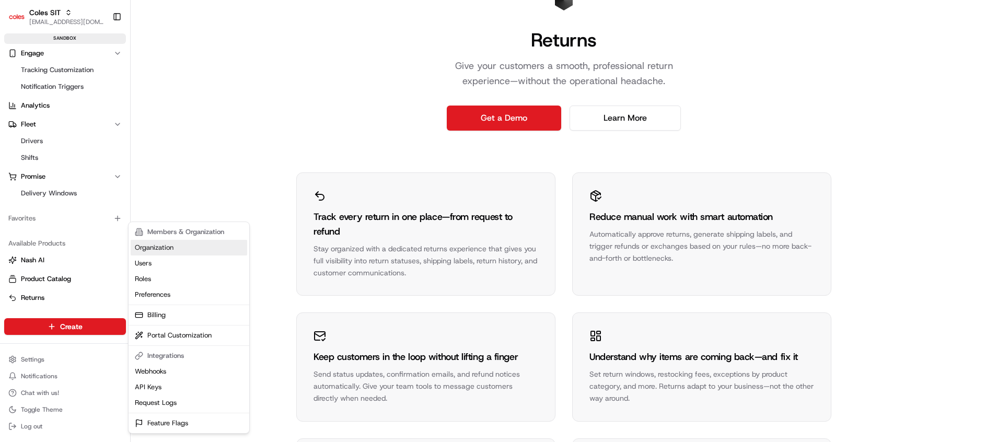
click at [171, 242] on link "Organization" at bounding box center [189, 248] width 116 height 16
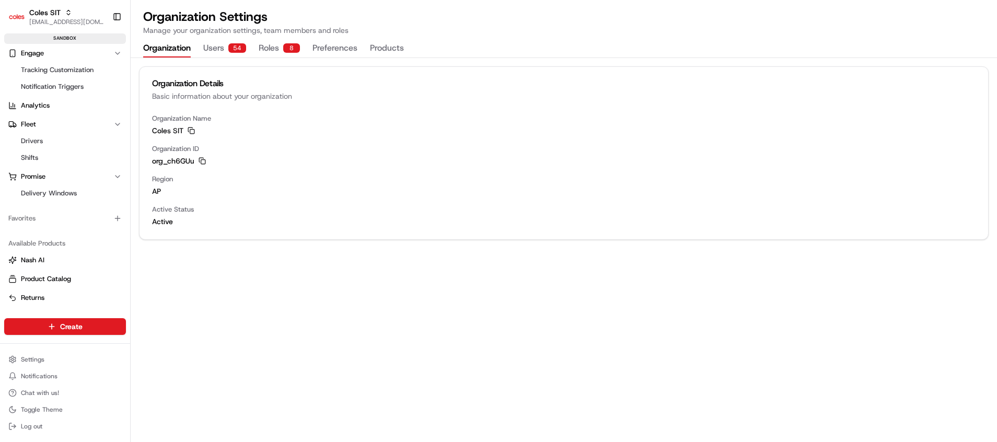
click at [204, 43] on button "Users 54" at bounding box center [224, 49] width 43 height 18
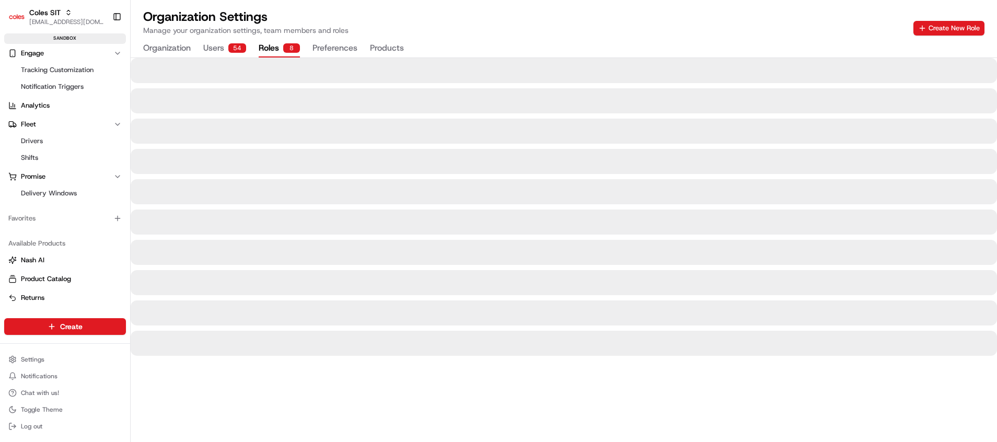
click at [273, 44] on button "Roles 8" at bounding box center [279, 49] width 41 height 18
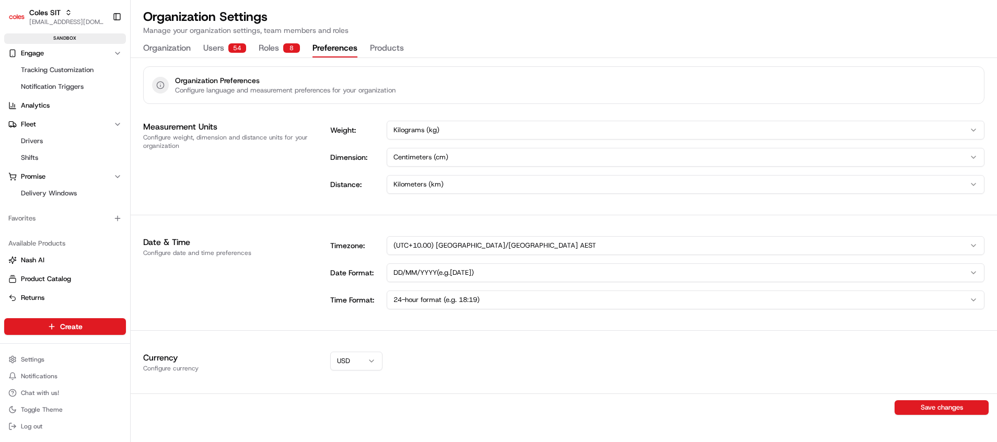
click at [322, 49] on button "Preferences" at bounding box center [334, 49] width 45 height 18
click at [394, 46] on button "Products" at bounding box center [387, 49] width 34 height 18
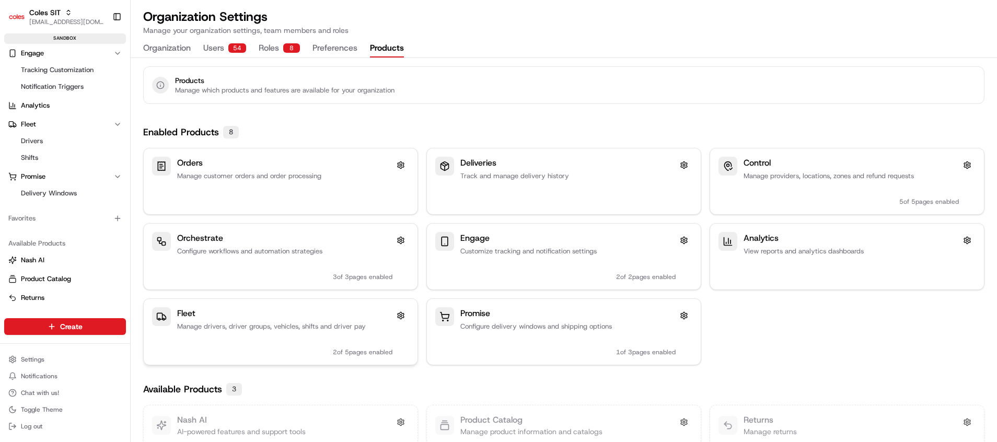
click at [224, 312] on div "Fleet" at bounding box center [284, 313] width 215 height 13
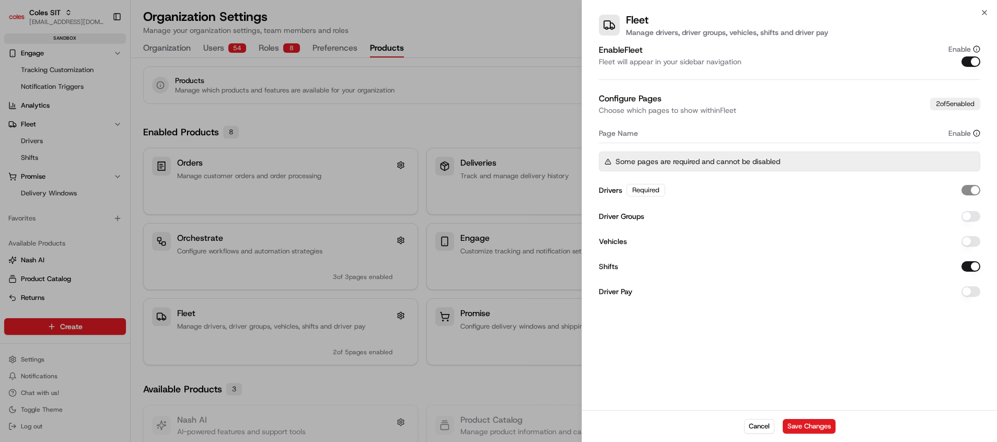
click at [626, 224] on div "Driver Groups" at bounding box center [789, 216] width 381 height 19
click at [622, 217] on label "Driver Groups" at bounding box center [621, 216] width 45 height 7
click at [961, 217] on button "Driver Groups" at bounding box center [970, 216] width 19 height 10
click at [43, 370] on div at bounding box center [498, 221] width 997 height 442
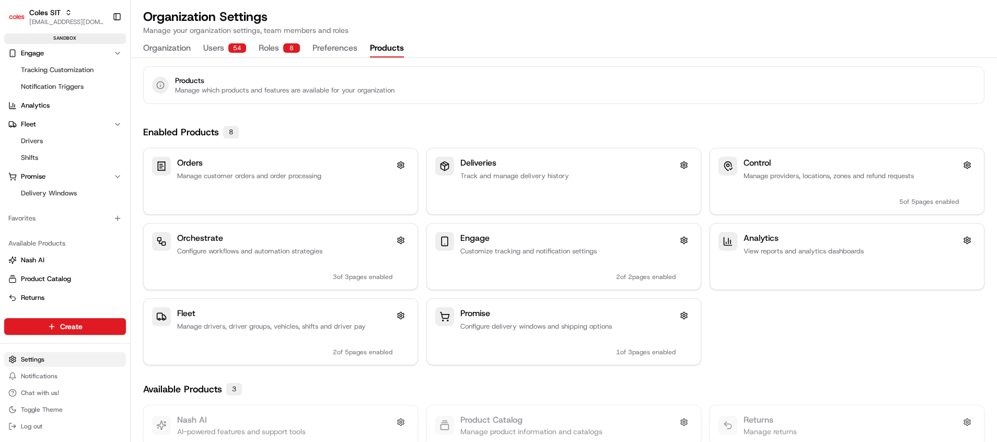
click at [44, 354] on html "Coles SIT poonam.yadav@coles.com.au Toggle Sidebar sandbox Orders Deliveries Co…" at bounding box center [498, 221] width 997 height 442
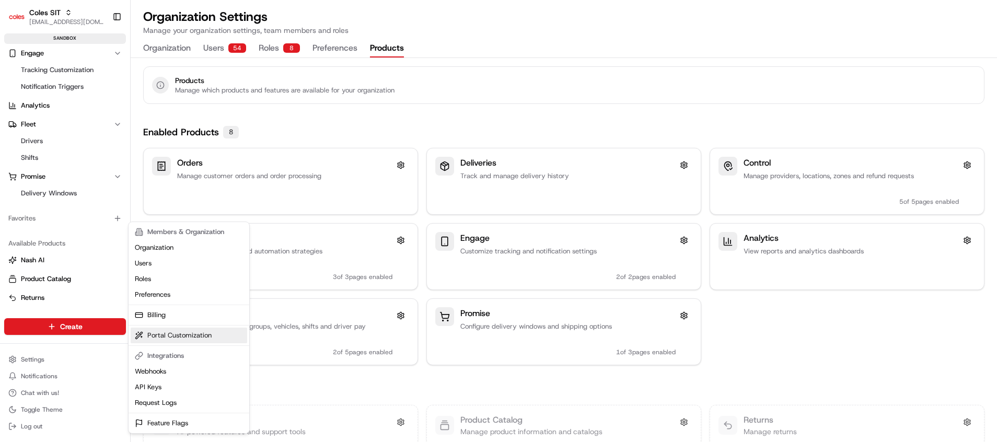
click at [164, 335] on link "Portal Customization" at bounding box center [189, 336] width 116 height 16
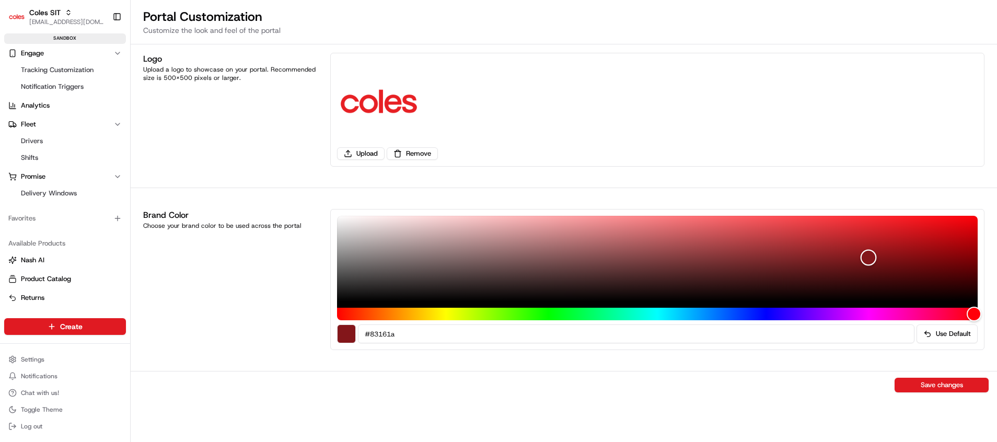
click at [868, 258] on div "Color" at bounding box center [657, 259] width 640 height 86
click at [826, 267] on div "Color" at bounding box center [657, 259] width 640 height 86
click at [779, 284] on div "Color" at bounding box center [657, 259] width 640 height 86
click at [646, 250] on div "Color" at bounding box center [657, 259] width 640 height 86
type input "#f3c0c1"
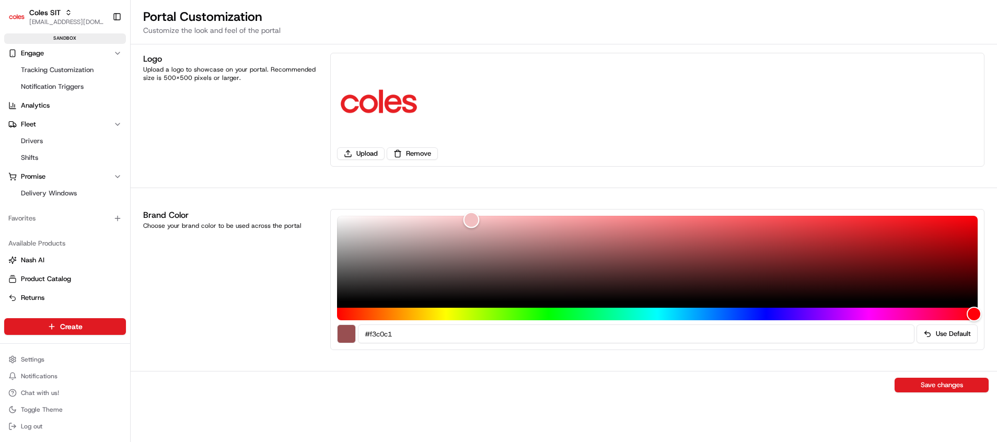
click at [471, 220] on div "Color" at bounding box center [657, 259] width 640 height 86
click at [963, 387] on button "Save changes" at bounding box center [941, 385] width 94 height 15
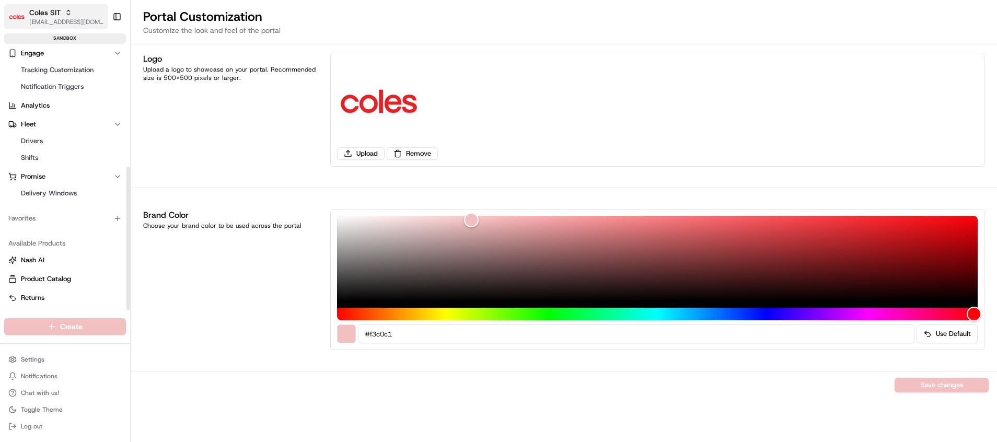
click at [20, 13] on img "button" at bounding box center [16, 16] width 17 height 17
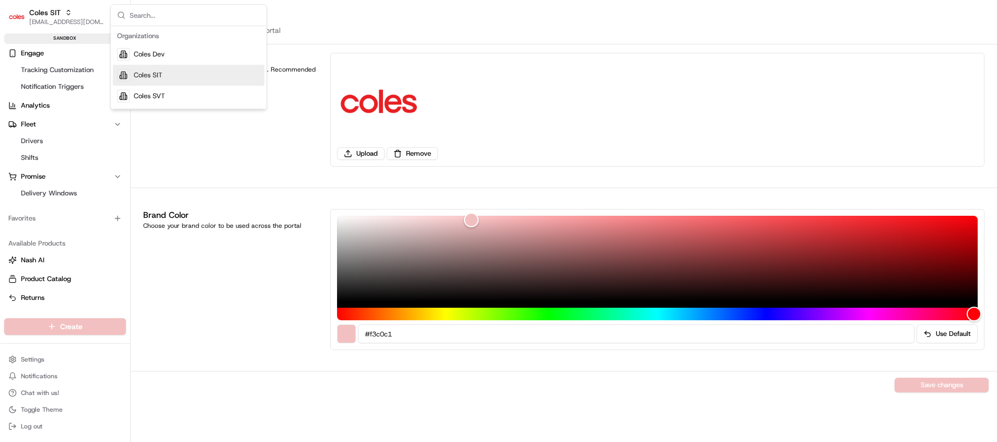
click at [147, 79] on span "Coles SIT" at bounding box center [148, 75] width 29 height 9
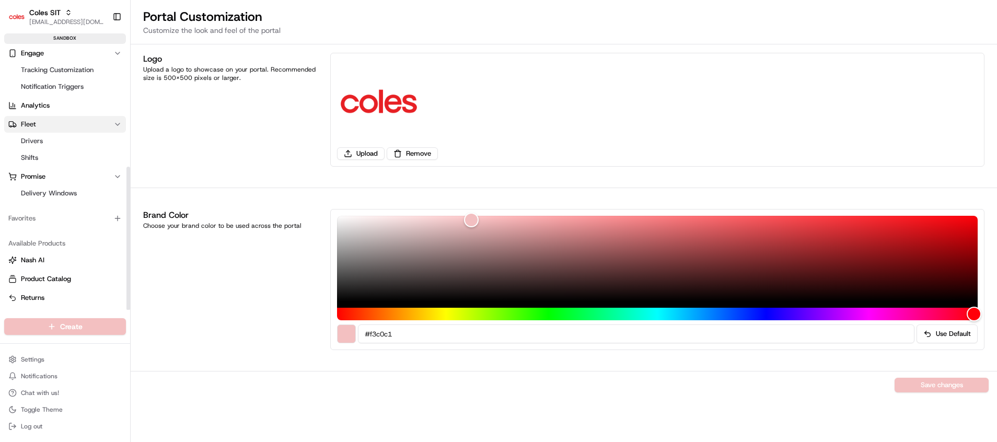
click at [51, 131] on button "Fleet" at bounding box center [65, 124] width 122 height 17
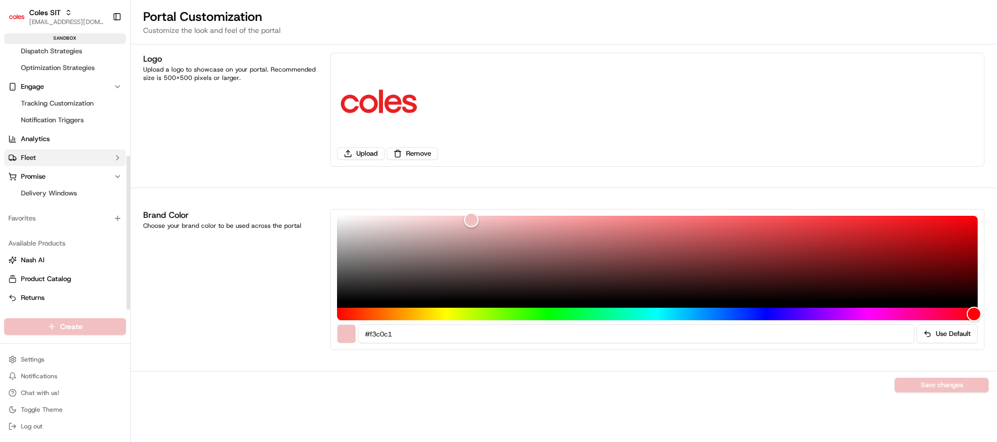
scroll to position [183, 0]
click at [46, 91] on button "Engage" at bounding box center [65, 86] width 122 height 17
click at [41, 142] on span "Analytics" at bounding box center [35, 138] width 29 height 9
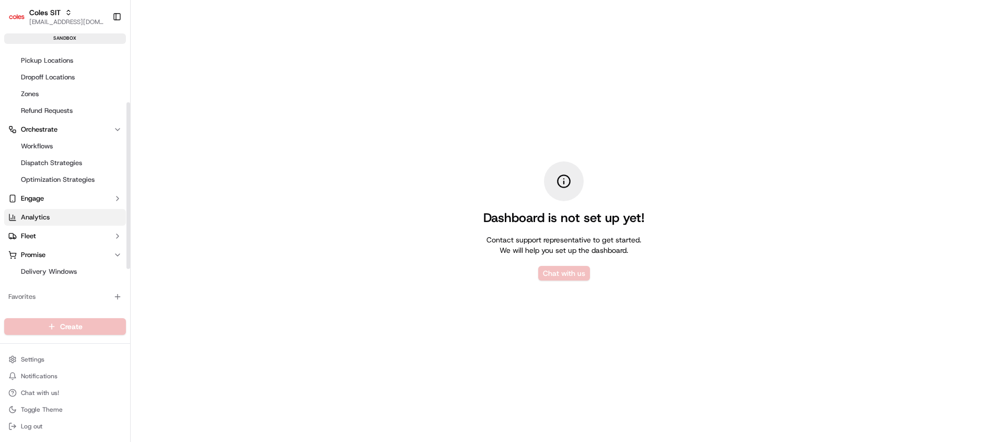
scroll to position [149, 0]
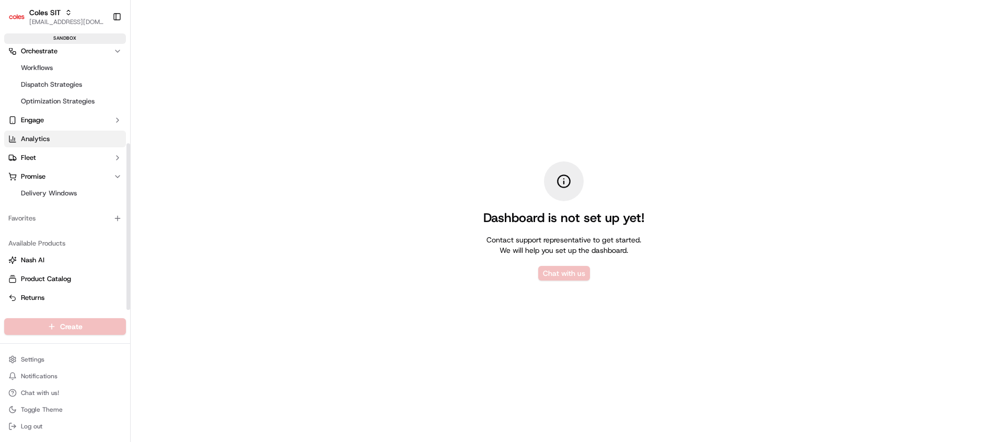
click at [33, 223] on div "Favorites" at bounding box center [65, 218] width 122 height 17
click at [65, 121] on button "Engage" at bounding box center [65, 120] width 122 height 17
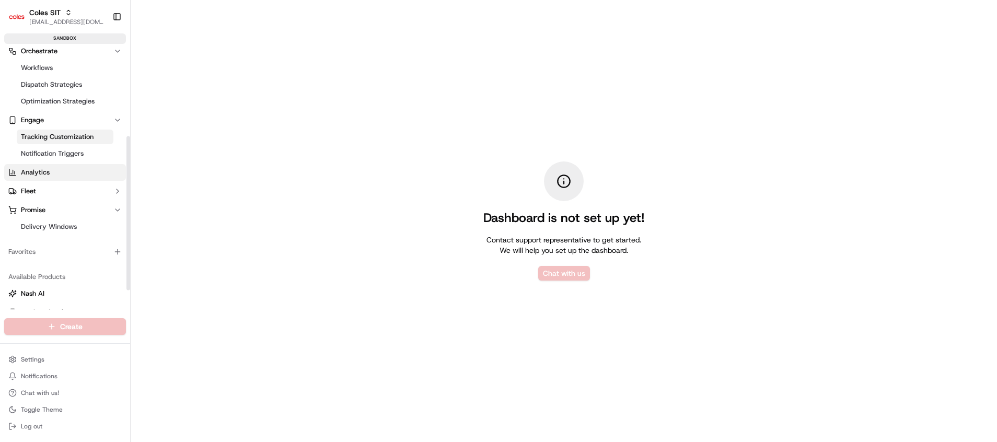
click at [73, 136] on span "Tracking Customization" at bounding box center [57, 136] width 73 height 9
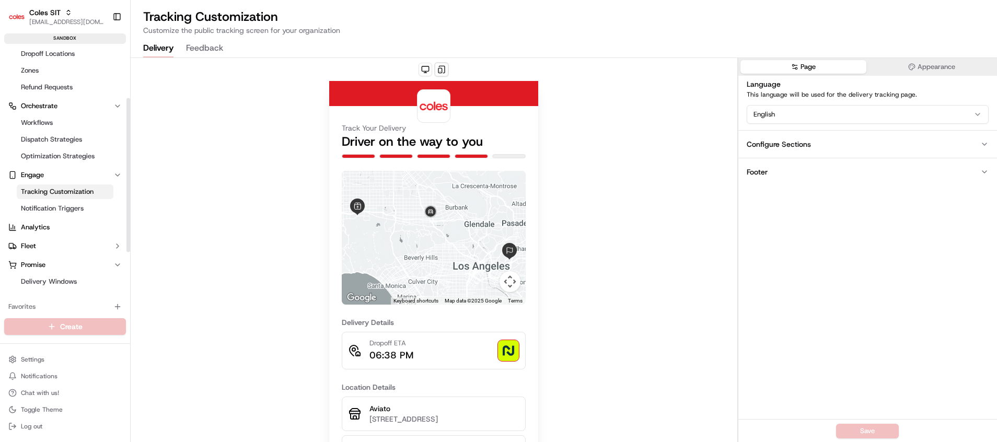
scroll to position [71, 0]
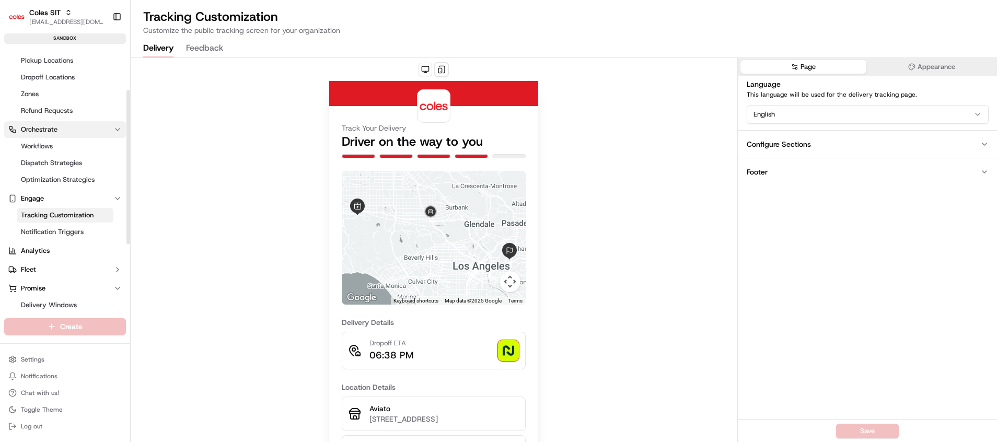
click at [59, 122] on button "Orchestrate" at bounding box center [65, 129] width 122 height 17
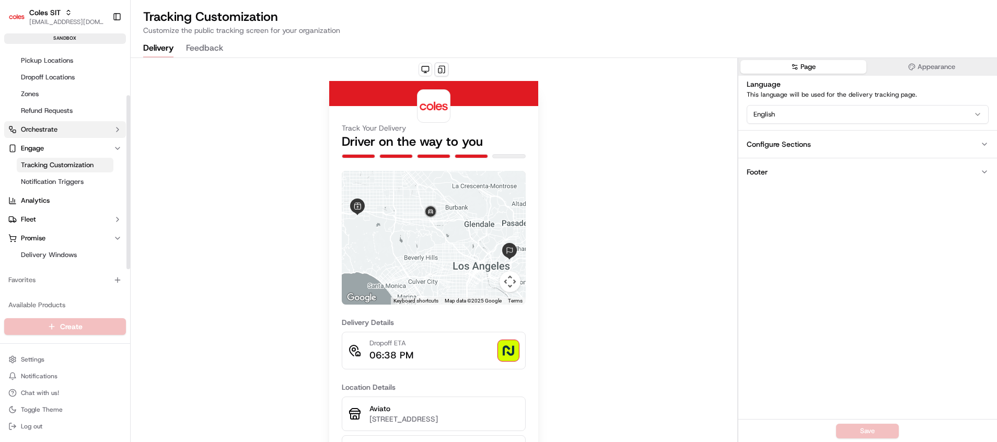
click at [59, 128] on button "Orchestrate" at bounding box center [65, 129] width 122 height 17
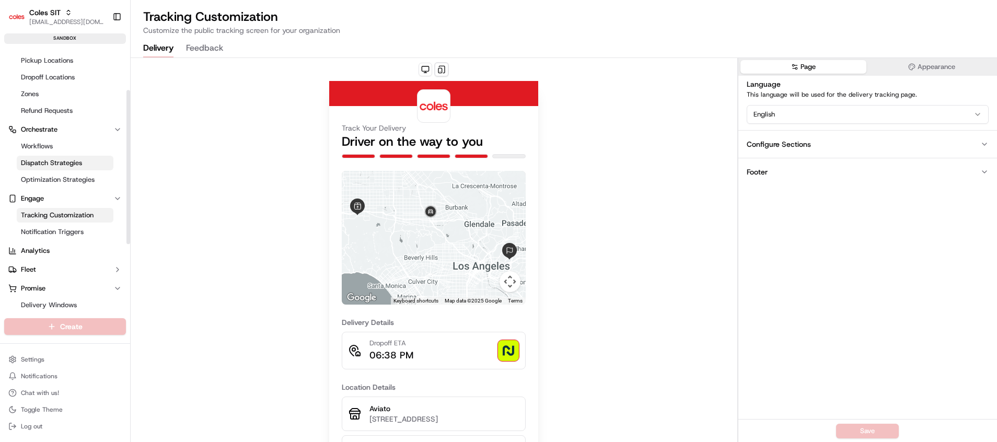
click at [58, 165] on span "Dispatch Strategies" at bounding box center [51, 162] width 61 height 9
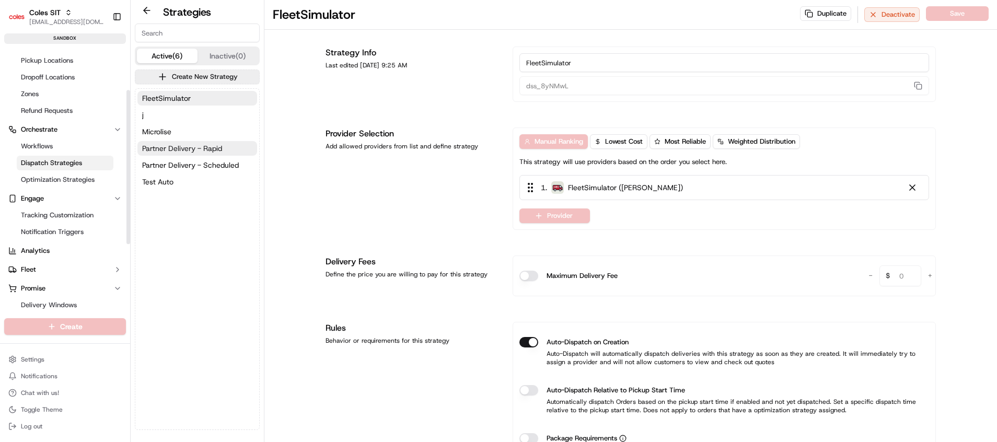
click at [195, 143] on span "Partner Delivery - Rapid" at bounding box center [182, 148] width 80 height 10
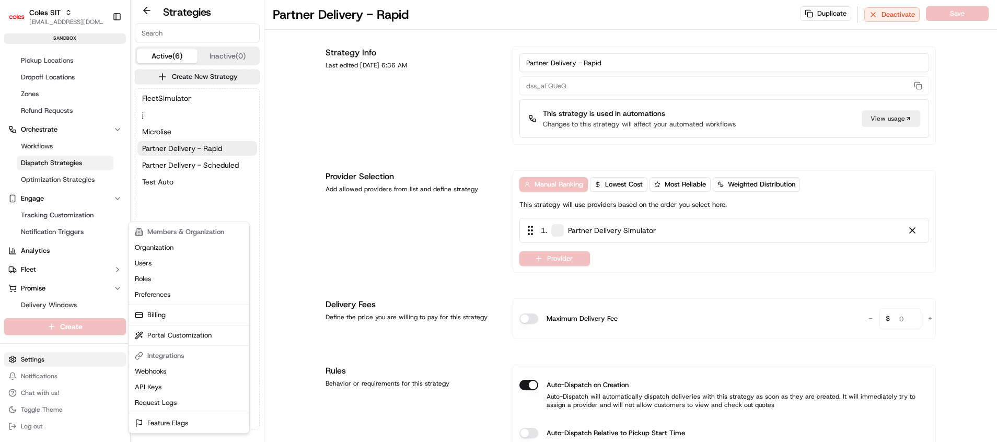
click at [62, 360] on html "Coles SIT poonam.yadav@coles.com.au Toggle Sidebar sandbox Orders Deliveries Co…" at bounding box center [498, 221] width 997 height 442
click at [39, 359] on html "Coles SIT poonam.yadav@coles.com.au Toggle Sidebar sandbox Orders Deliveries Co…" at bounding box center [498, 221] width 997 height 442
click at [163, 249] on link "Organization" at bounding box center [189, 248] width 116 height 16
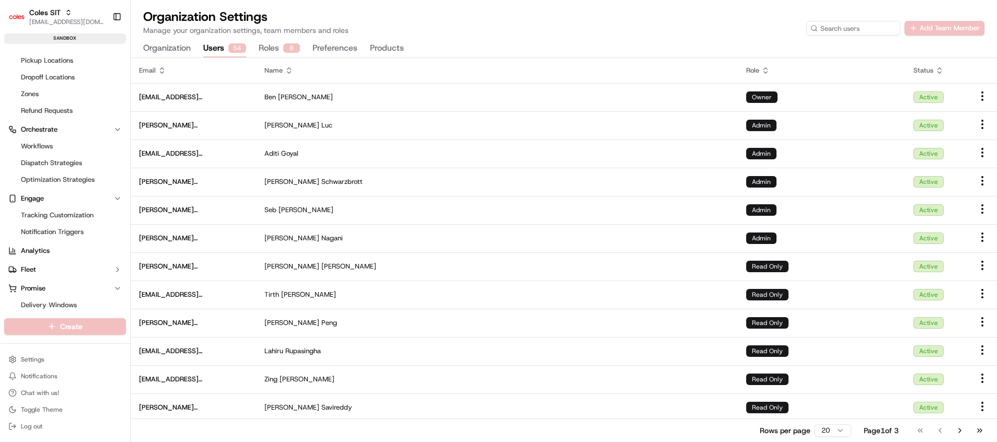
click at [221, 49] on button "Users 54" at bounding box center [224, 49] width 43 height 18
click at [270, 46] on button "Roles 8" at bounding box center [279, 49] width 41 height 18
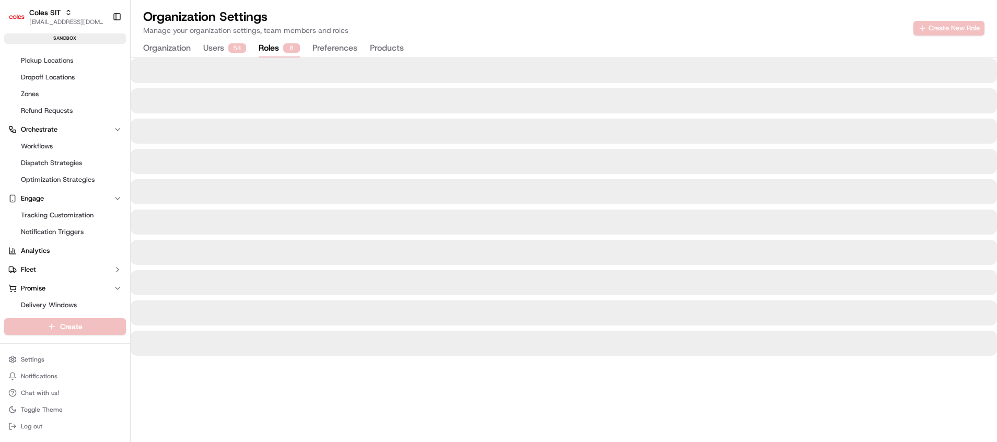
click at [329, 45] on button "Preferences" at bounding box center [334, 49] width 45 height 18
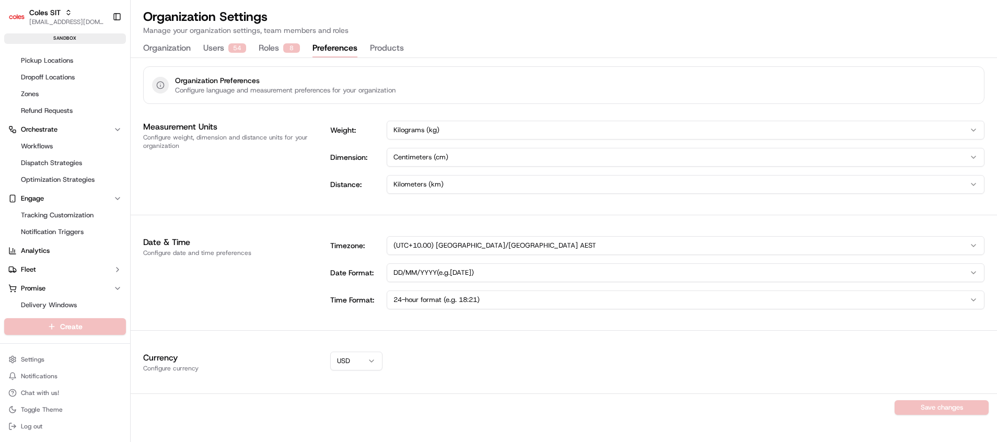
click at [394, 48] on button "Products" at bounding box center [387, 49] width 34 height 18
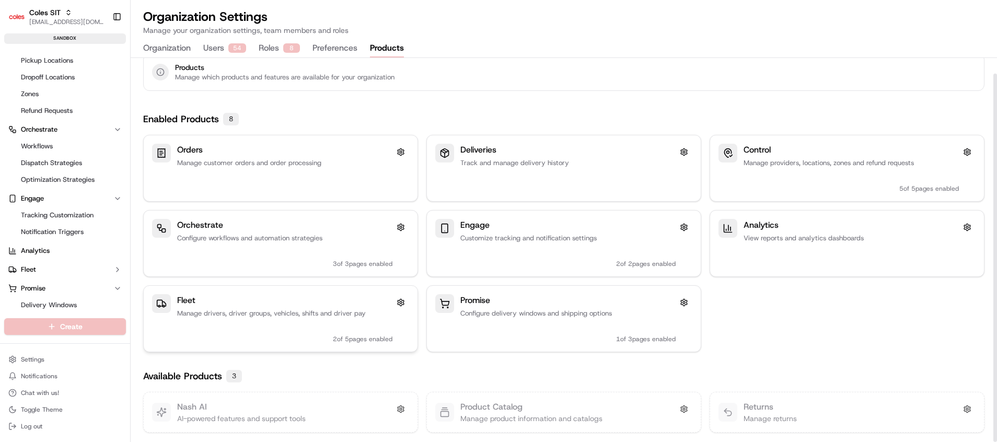
scroll to position [16, 0]
click at [190, 303] on h3 "Fleet" at bounding box center [186, 297] width 18 height 13
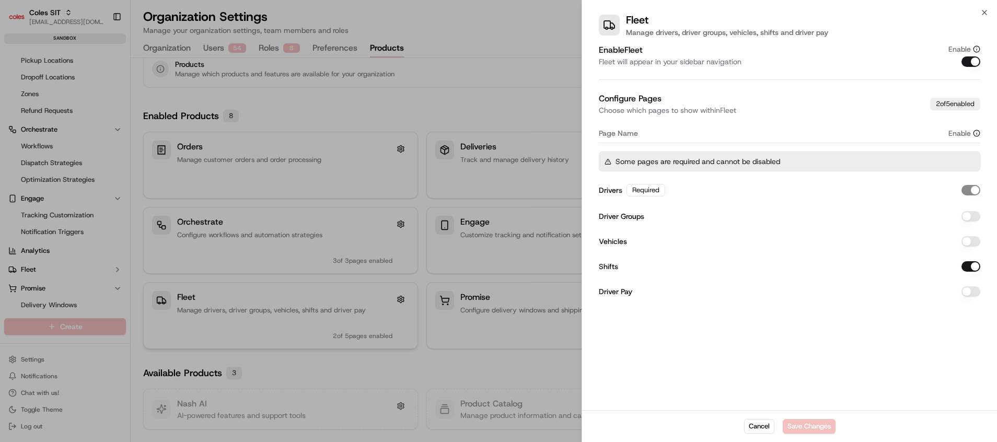
click at [190, 303] on div at bounding box center [498, 221] width 997 height 442
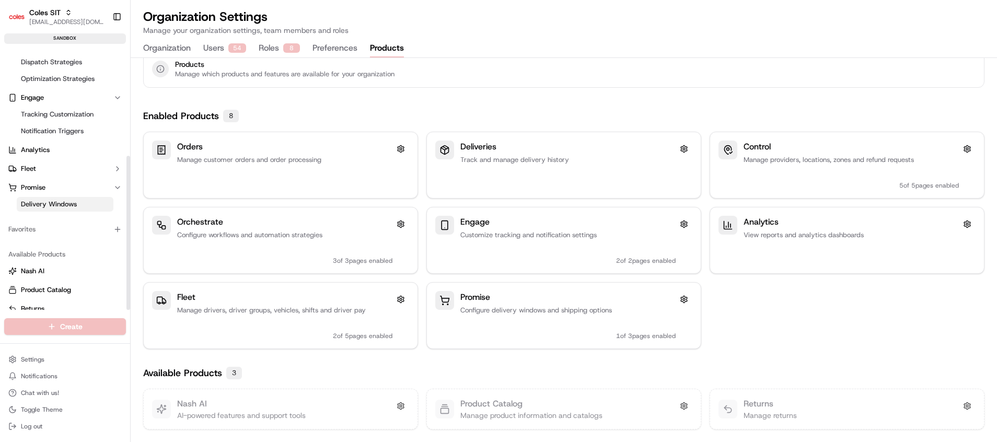
scroll to position [183, 0]
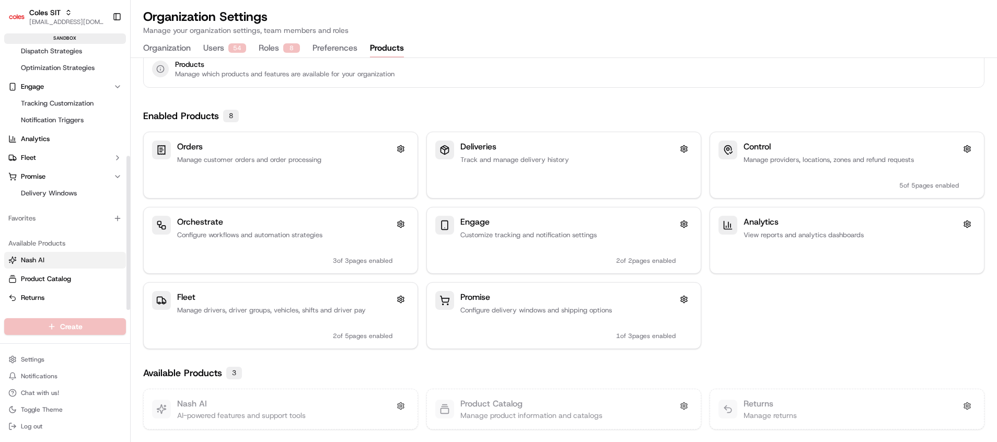
click at [46, 260] on link "Nash AI" at bounding box center [64, 259] width 113 height 9
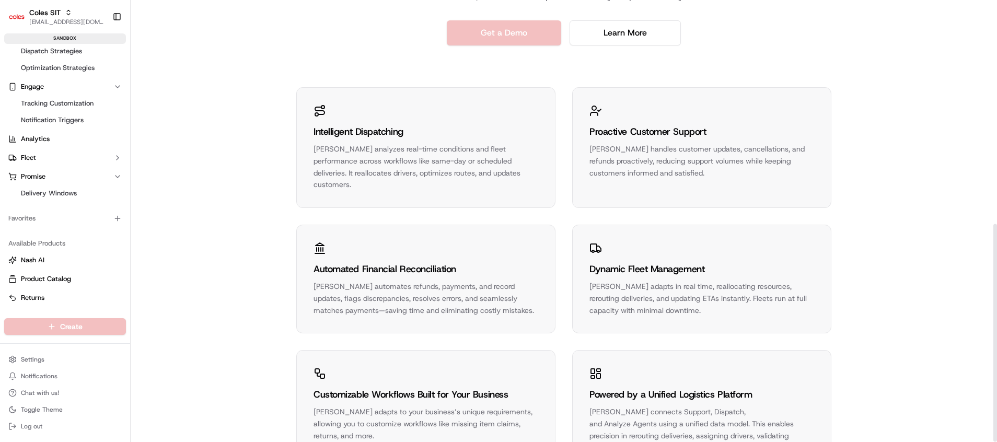
scroll to position [454, 0]
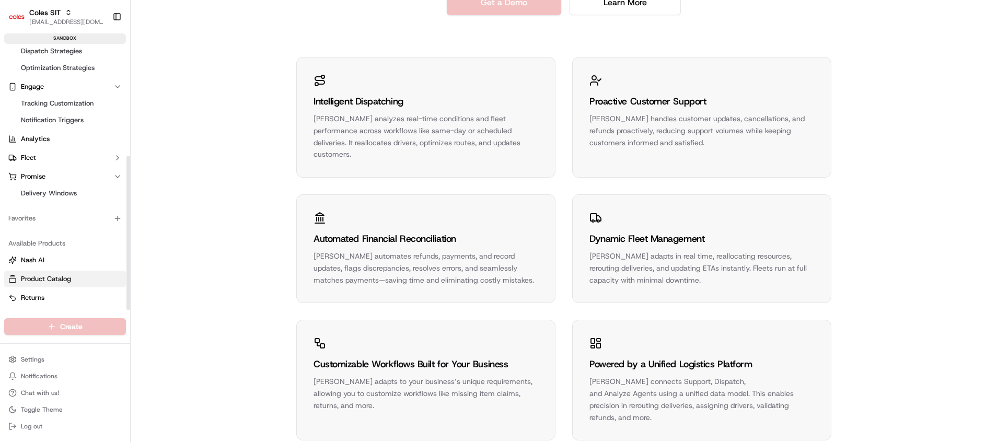
click at [36, 277] on span "Product Catalog" at bounding box center [46, 278] width 50 height 9
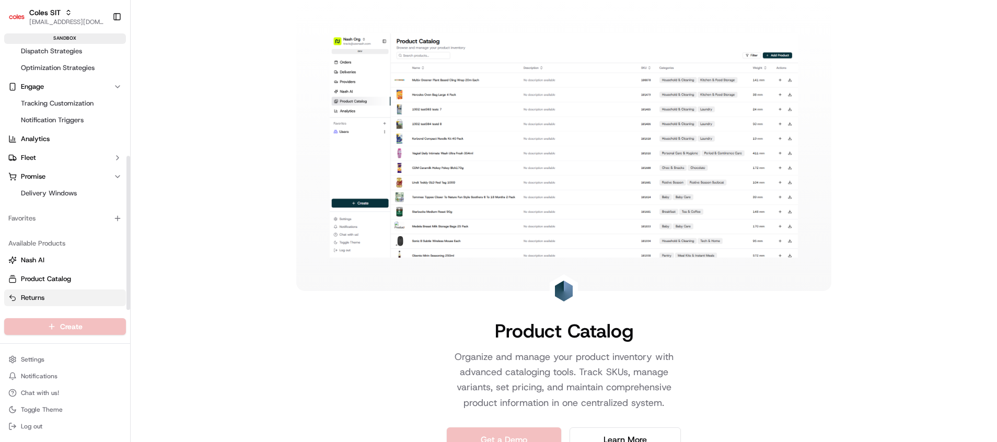
click at [36, 298] on span "Returns" at bounding box center [33, 297] width 24 height 9
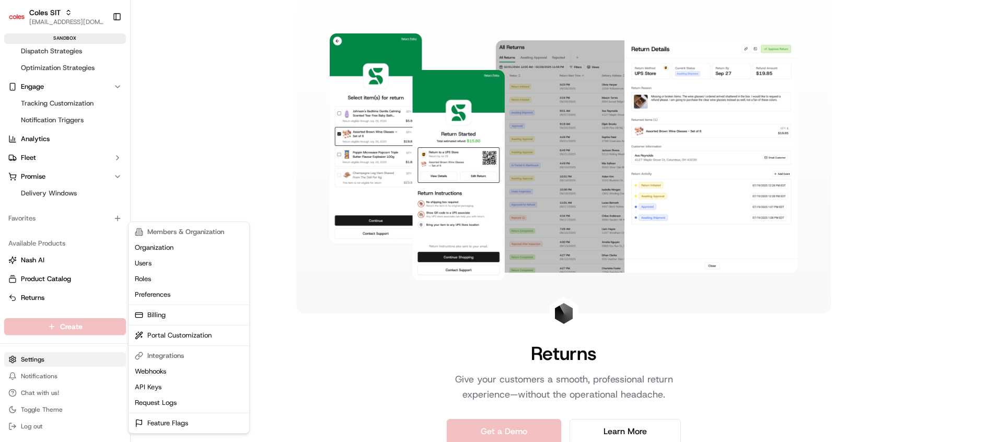
click at [78, 364] on html "Coles SIT poonam.yadav@coles.com.au Toggle Sidebar sandbox Orders Deliveries Co…" at bounding box center [498, 221] width 997 height 442
click at [157, 335] on link "Portal Customization" at bounding box center [189, 336] width 116 height 16
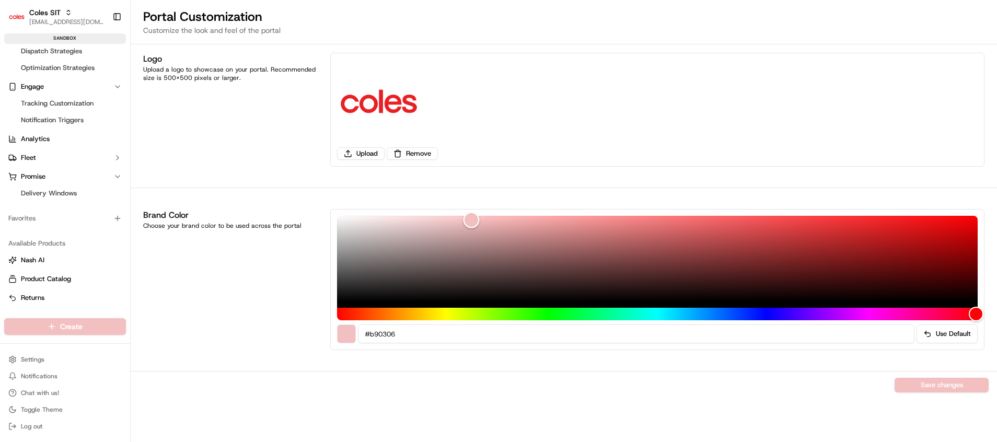
click at [965, 239] on div "Color" at bounding box center [657, 259] width 640 height 86
click at [925, 379] on button "Save changes" at bounding box center [941, 385] width 94 height 15
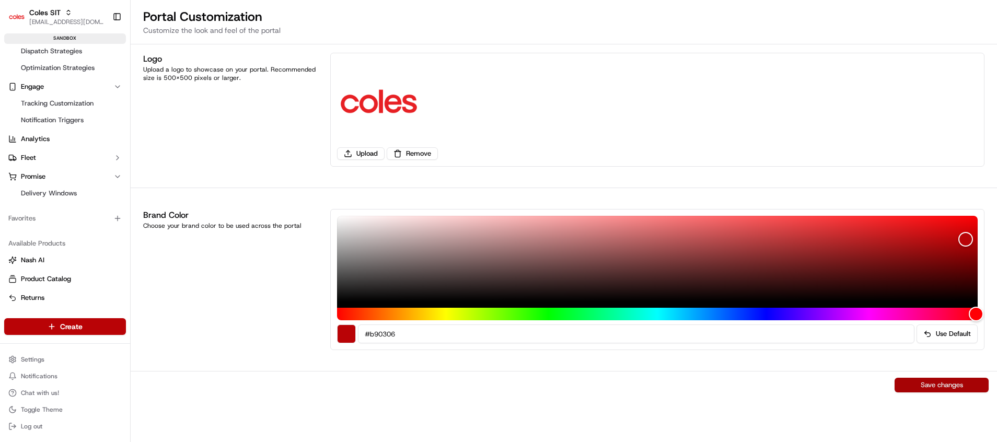
click at [921, 381] on button "Save changes" at bounding box center [941, 385] width 94 height 15
click at [937, 231] on div "Color" at bounding box center [657, 259] width 640 height 86
click at [931, 384] on button "Save changes" at bounding box center [941, 385] width 94 height 15
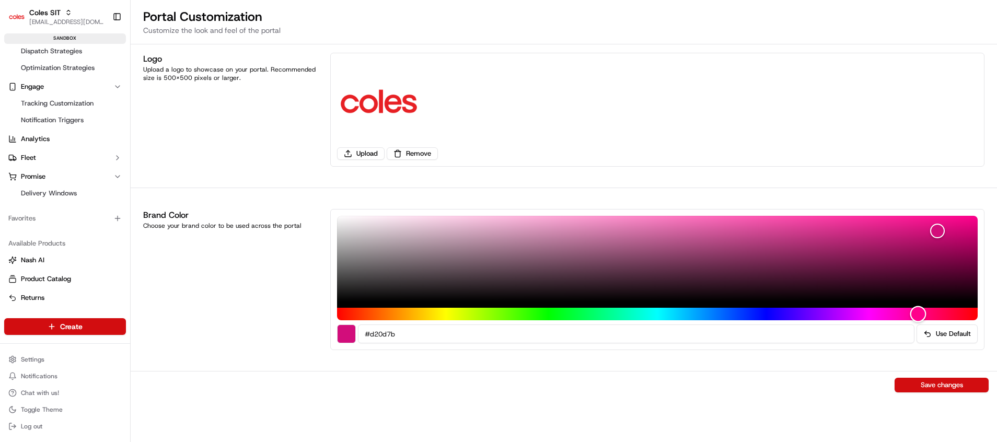
drag, startPoint x: 976, startPoint y: 312, endPoint x: 918, endPoint y: 314, distance: 58.6
click at [918, 314] on div "Hue" at bounding box center [918, 314] width 16 height 16
click at [895, 224] on div "Color" at bounding box center [657, 259] width 640 height 86
click at [937, 392] on div "Save changes" at bounding box center [564, 385] width 866 height 28
click at [940, 386] on button "Save changes" at bounding box center [941, 385] width 94 height 15
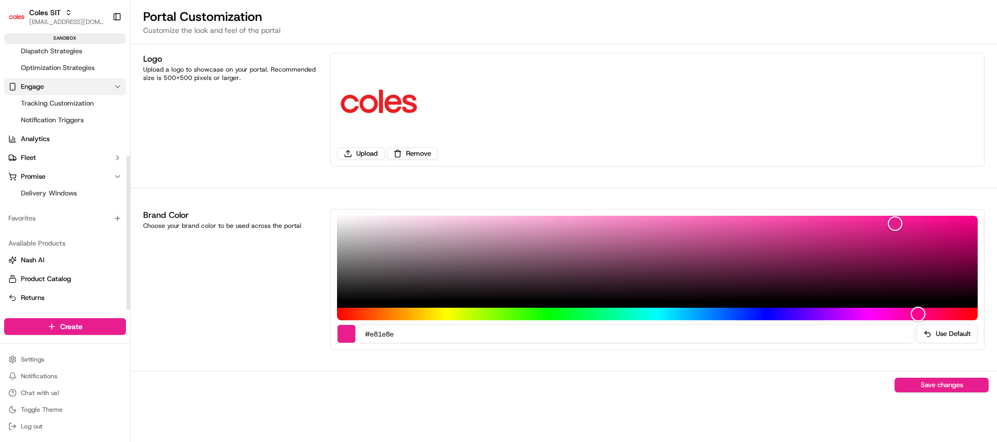
click at [49, 89] on button "Engage" at bounding box center [65, 86] width 122 height 17
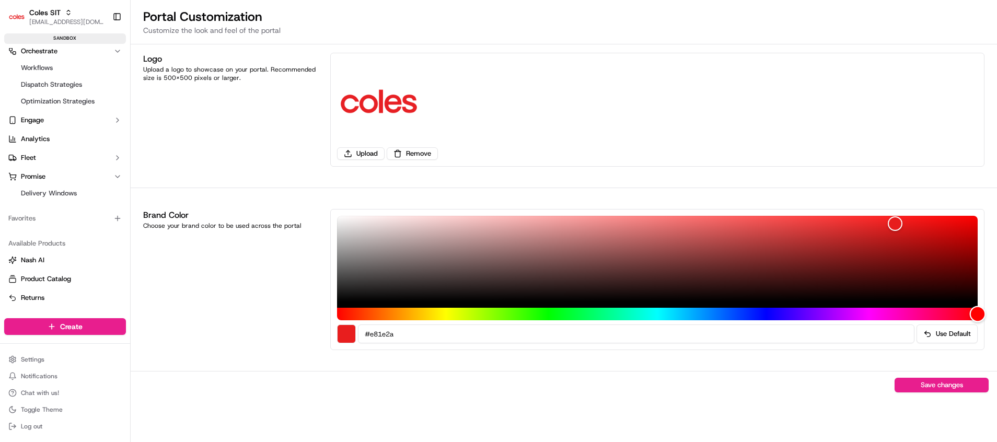
type input "#e81e2b"
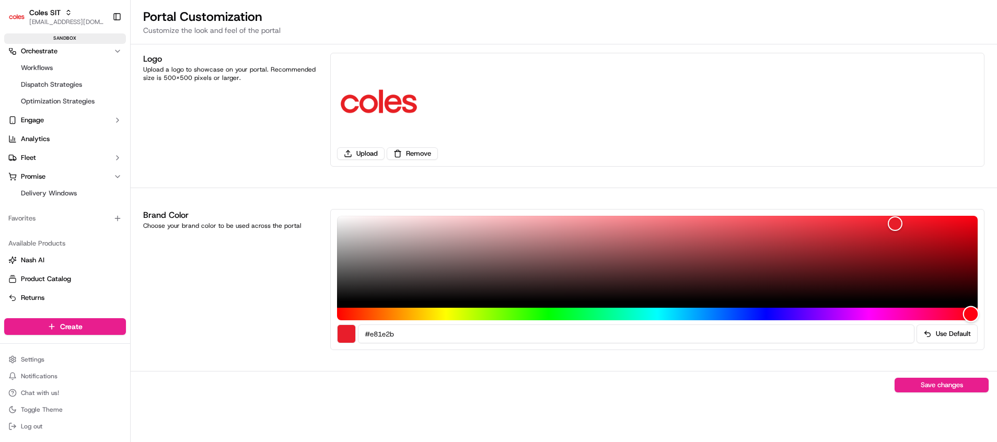
drag, startPoint x: 921, startPoint y: 312, endPoint x: 971, endPoint y: 315, distance: 49.2
click at [971, 315] on div "Hue" at bounding box center [971, 314] width 16 height 16
click at [945, 379] on button "Save changes" at bounding box center [941, 385] width 94 height 15
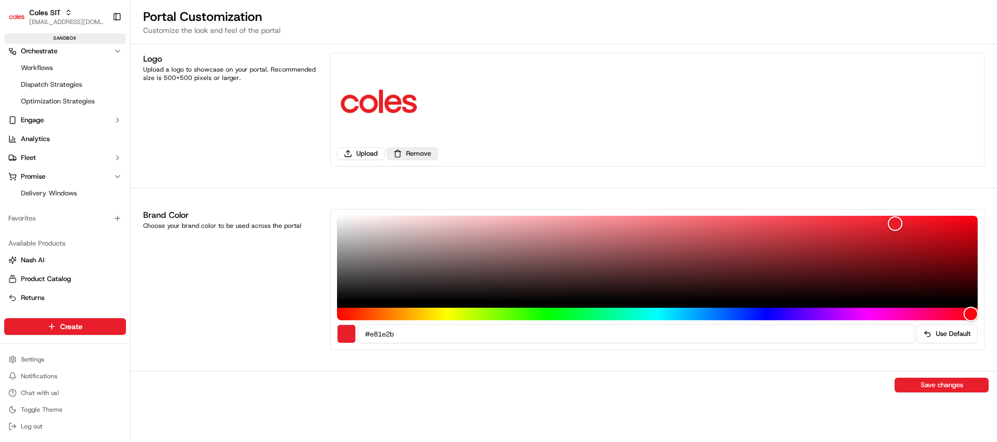
click at [413, 149] on button "Remove" at bounding box center [412, 153] width 51 height 13
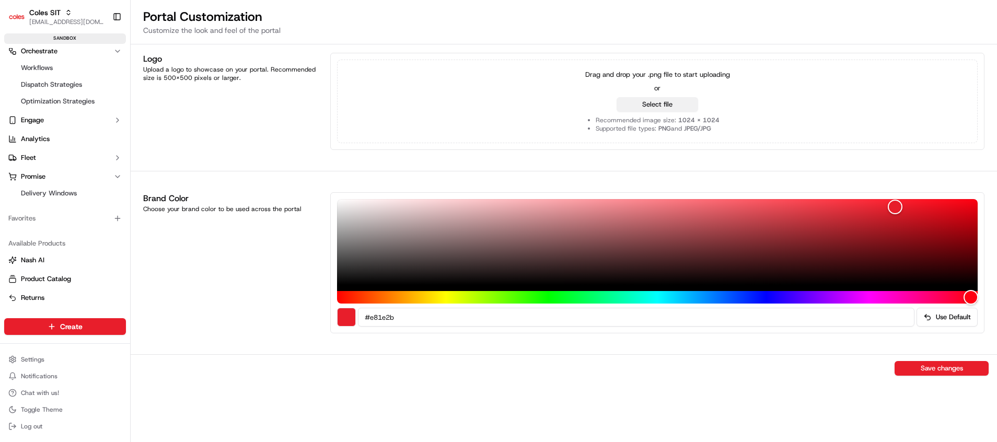
click at [649, 109] on button "Select file" at bounding box center [656, 104] width 81 height 15
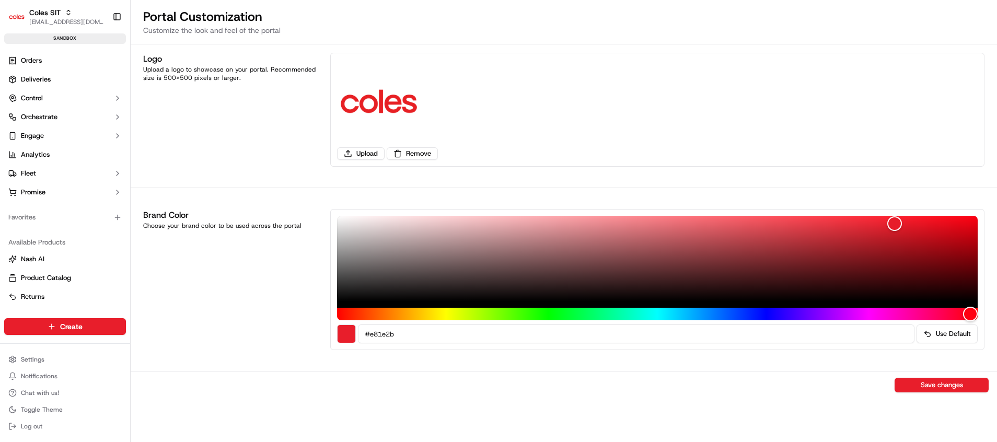
click at [413, 108] on img at bounding box center [379, 102] width 84 height 84
click at [51, 122] on button "Orchestrate" at bounding box center [65, 117] width 122 height 17
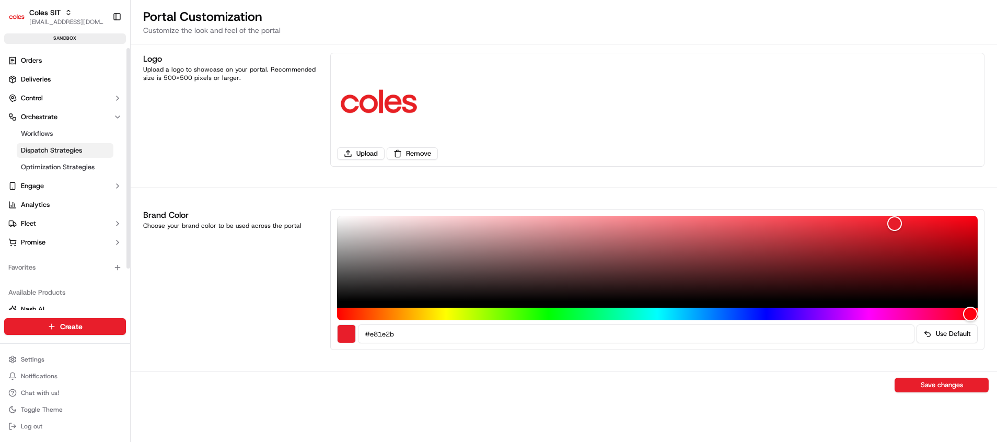
click at [51, 146] on span "Dispatch Strategies" at bounding box center [51, 150] width 61 height 9
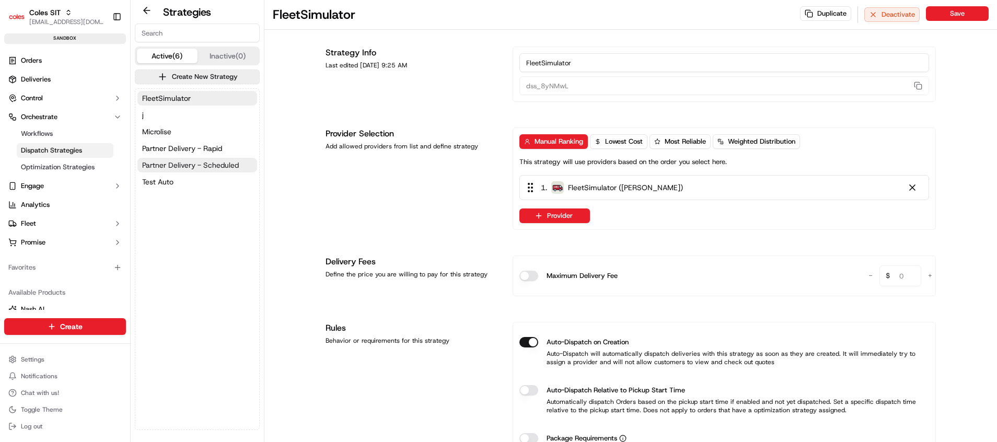
click at [198, 166] on span "Partner Delivery - Scheduled" at bounding box center [190, 165] width 97 height 10
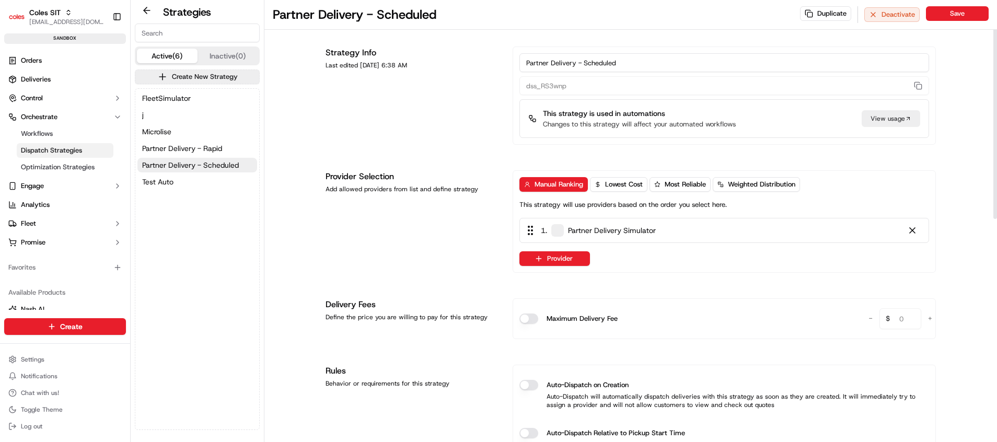
click at [624, 176] on div "Manual Ranking Lowest Cost Most Reliable Weighted Distribution This strategy wi…" at bounding box center [723, 221] width 423 height 102
click at [624, 188] on span "Lowest Cost" at bounding box center [624, 184] width 38 height 9
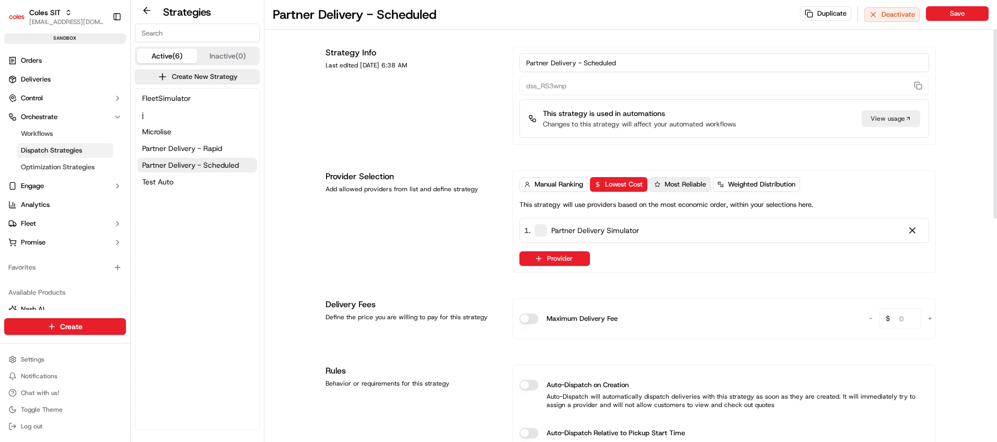
click at [698, 180] on span "Most Reliable" at bounding box center [684, 184] width 41 height 9
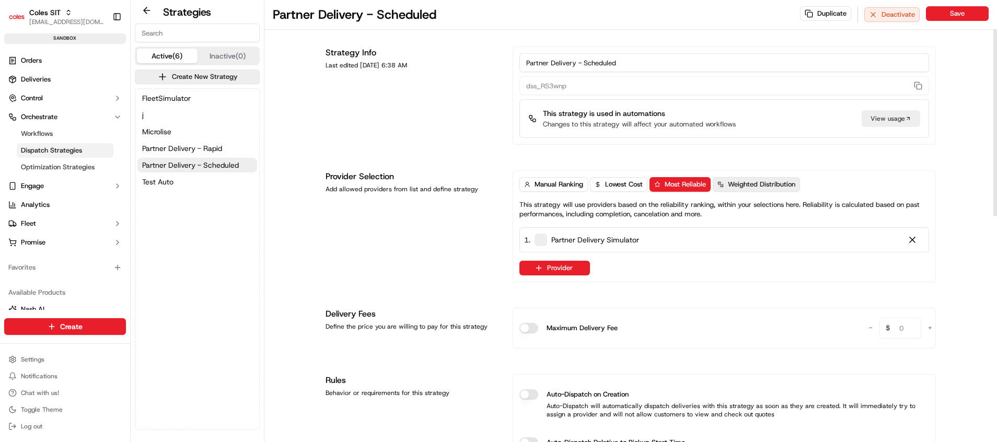
click at [749, 185] on span "Weighted Distribution" at bounding box center [761, 184] width 67 height 9
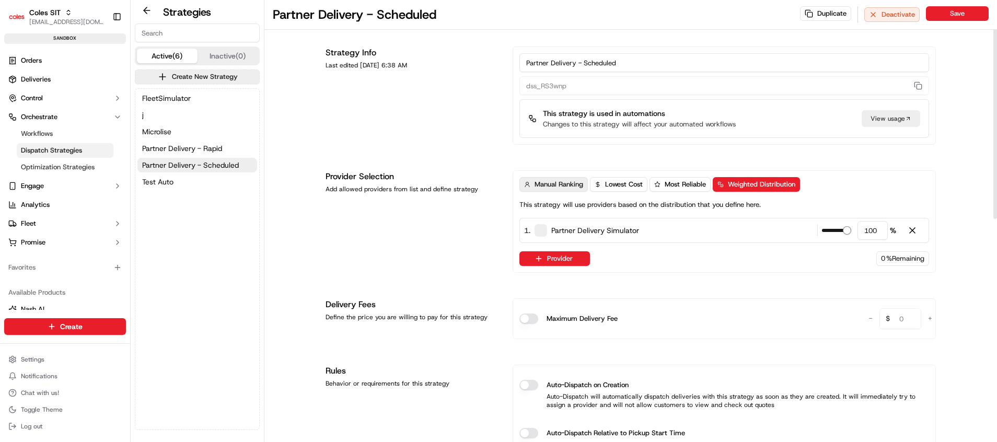
click at [547, 189] on button "Manual Ranking" at bounding box center [553, 184] width 68 height 15
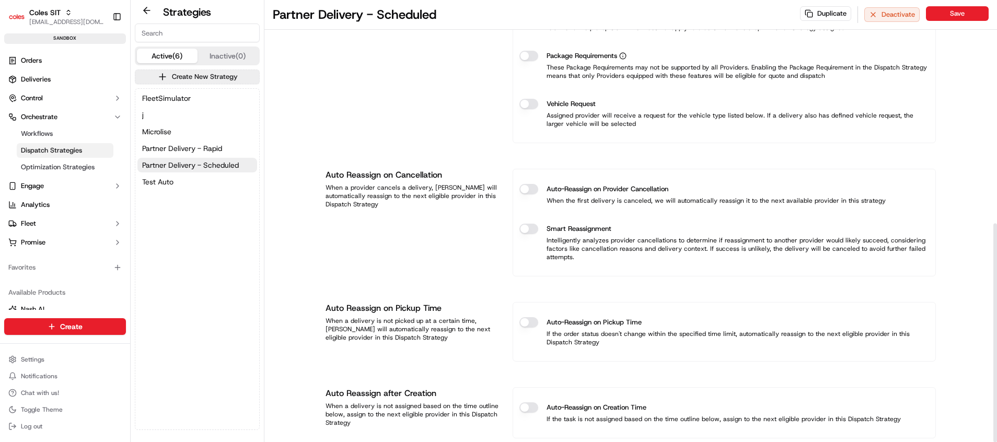
scroll to position [451, 0]
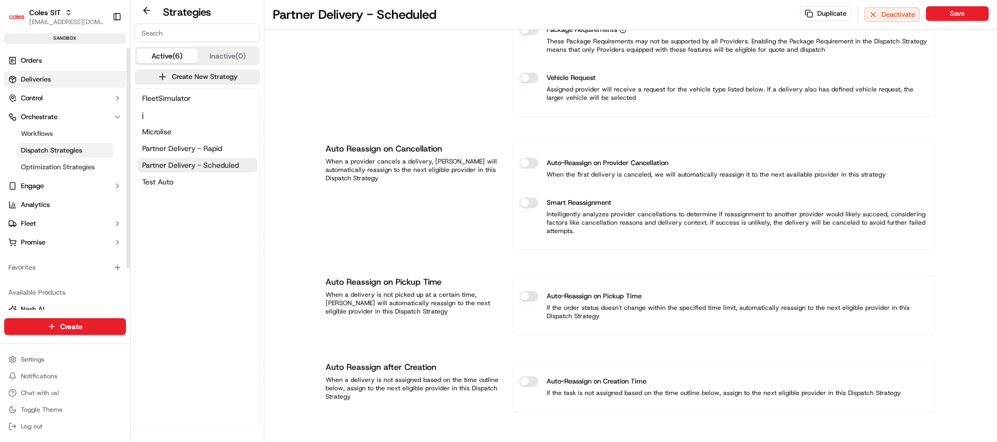
click at [28, 77] on span "Deliveries" at bounding box center [36, 79] width 30 height 9
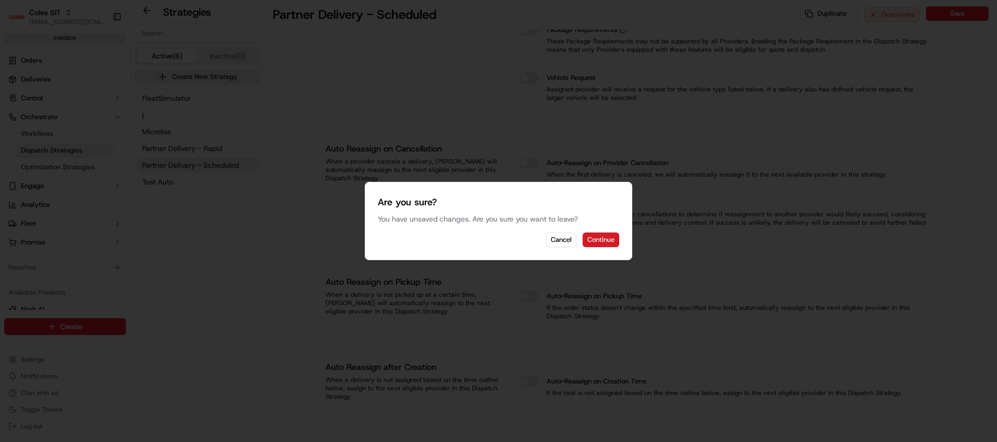
click at [594, 241] on button "Continue" at bounding box center [600, 239] width 37 height 15
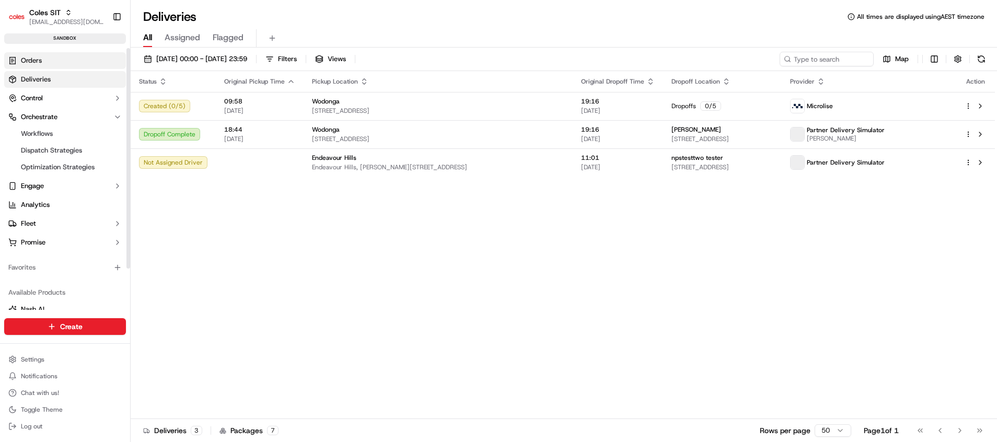
click at [26, 55] on link "Orders" at bounding box center [65, 60] width 122 height 17
